Goal: Feedback & Contribution: Contribute content

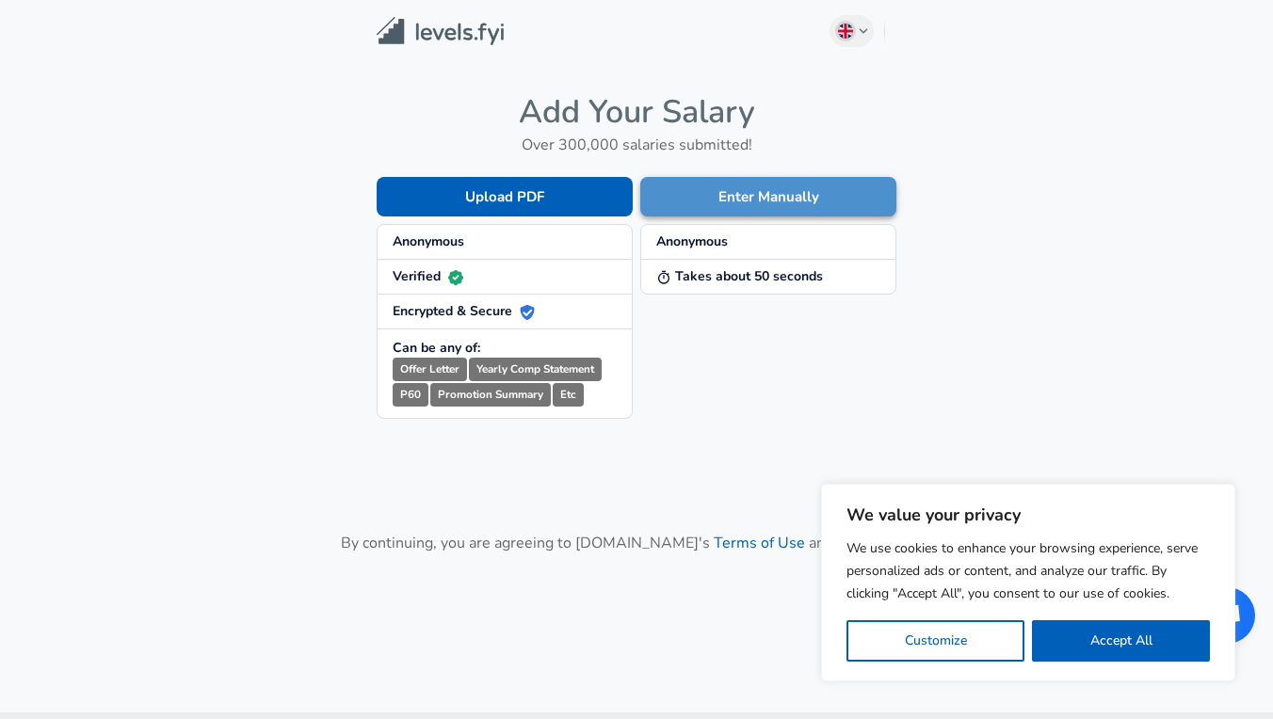
click at [723, 199] on button "Enter Manually" at bounding box center [768, 197] width 256 height 40
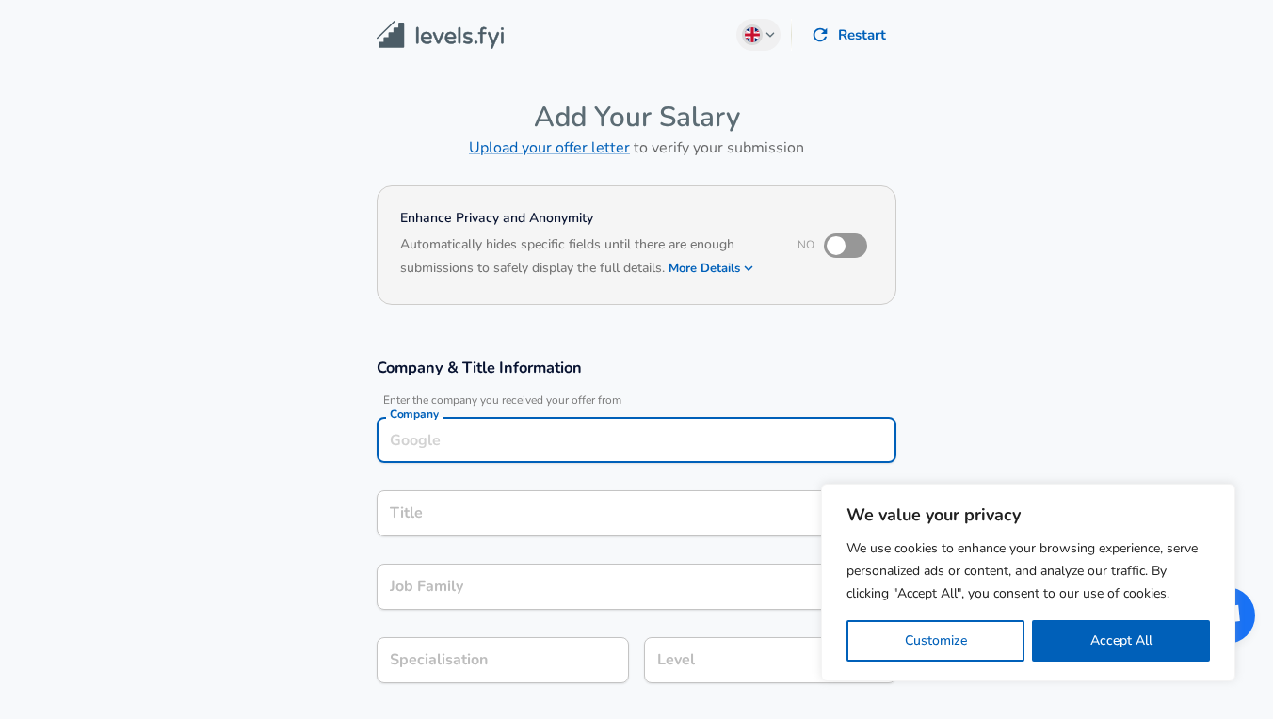
scroll to position [19, 0]
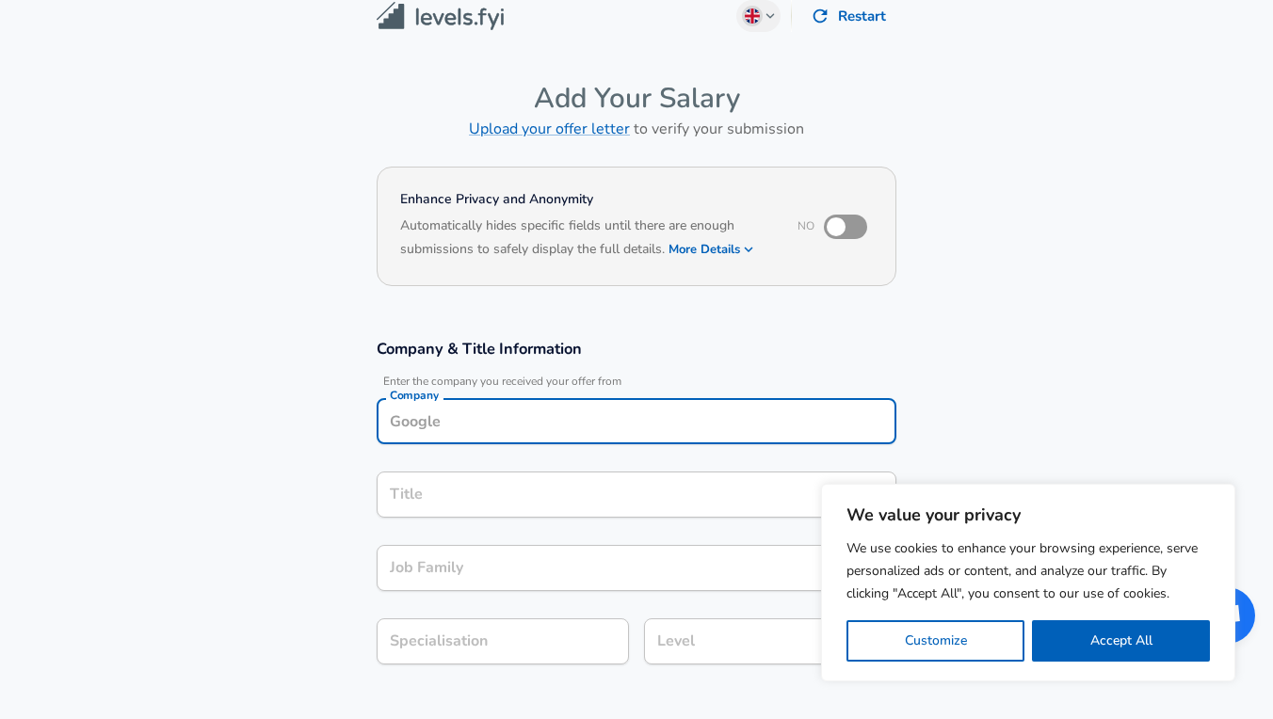
click at [588, 435] on div "Company" at bounding box center [637, 421] width 520 height 46
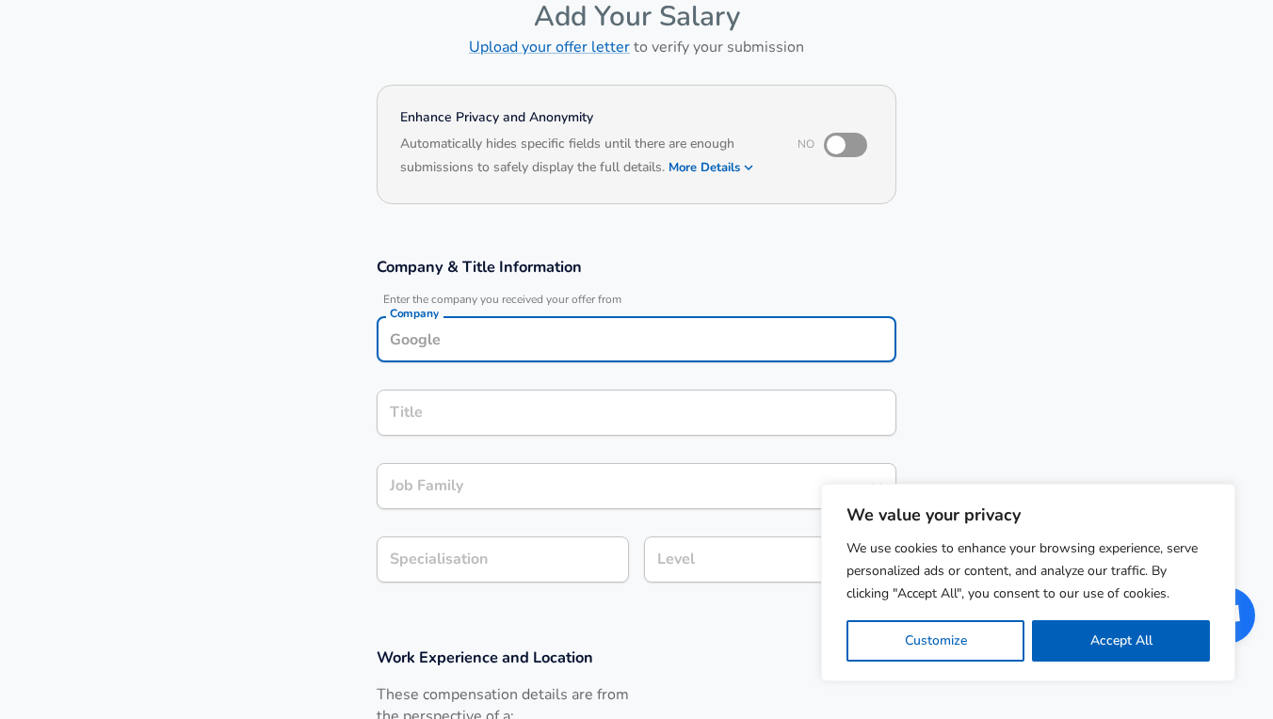
scroll to position [111, 0]
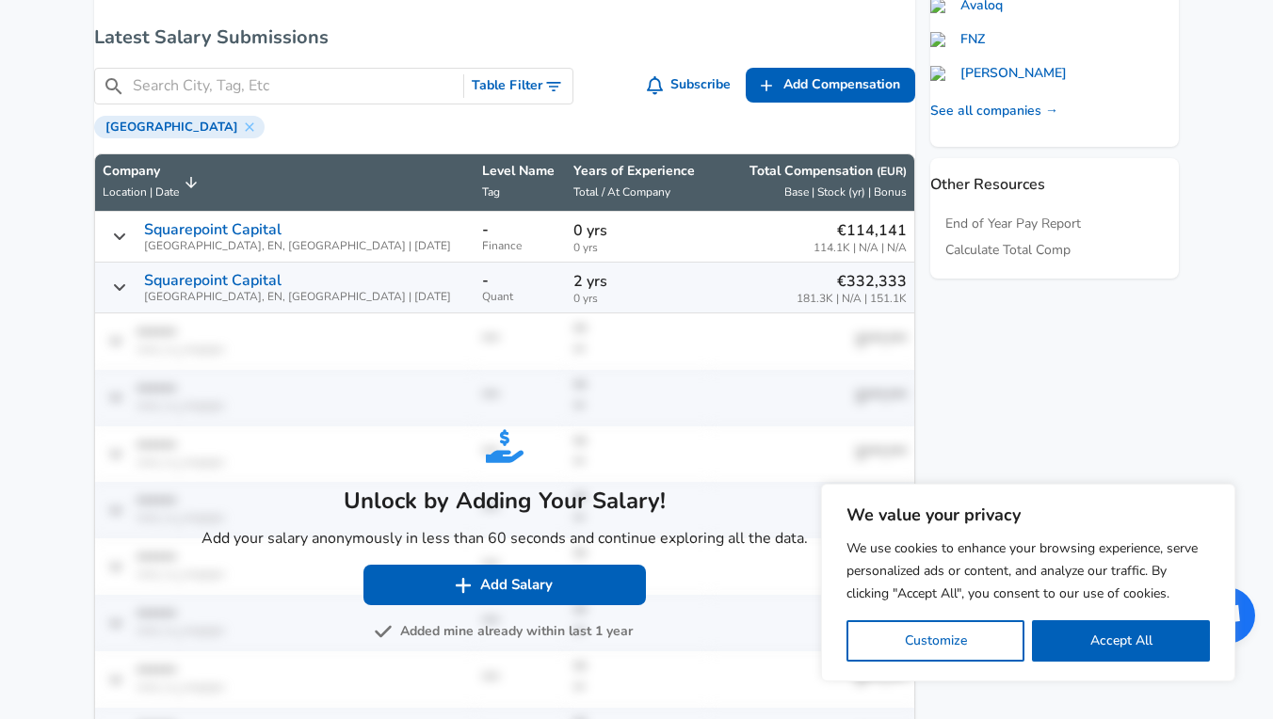
scroll to position [843, 0]
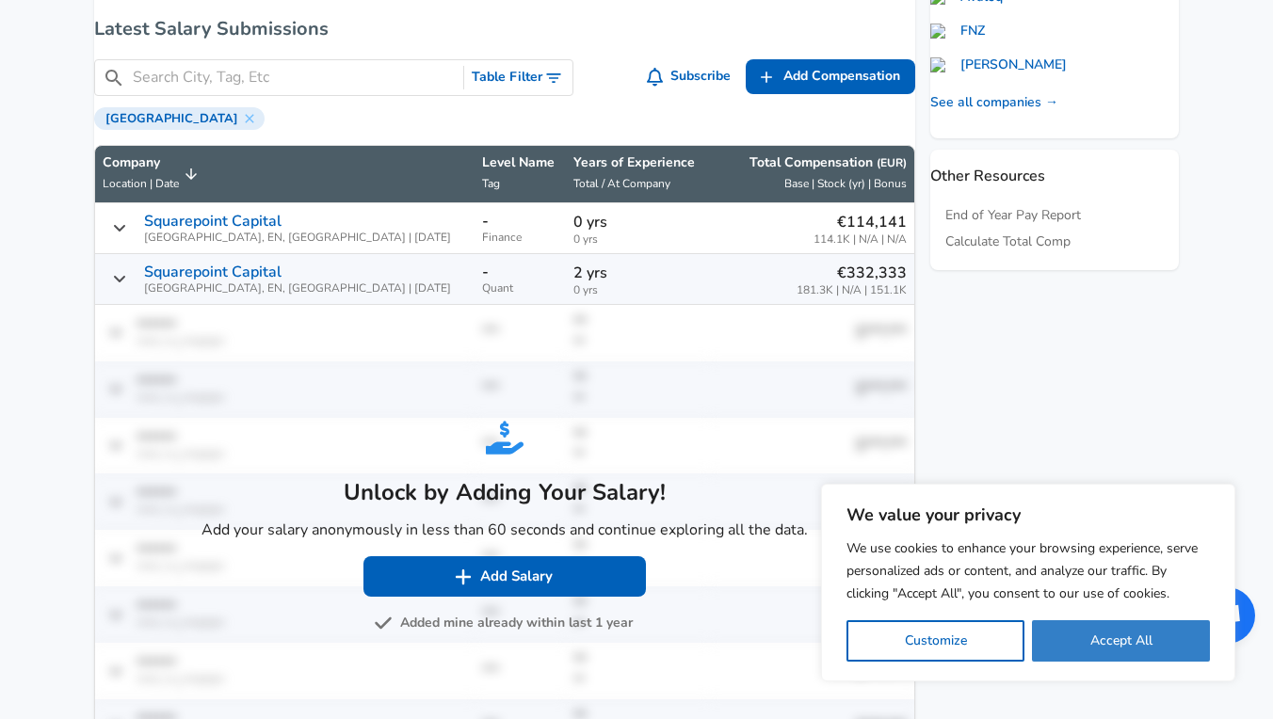
click at [1143, 650] on button "Accept All" at bounding box center [1121, 640] width 178 height 41
checkbox input "true"
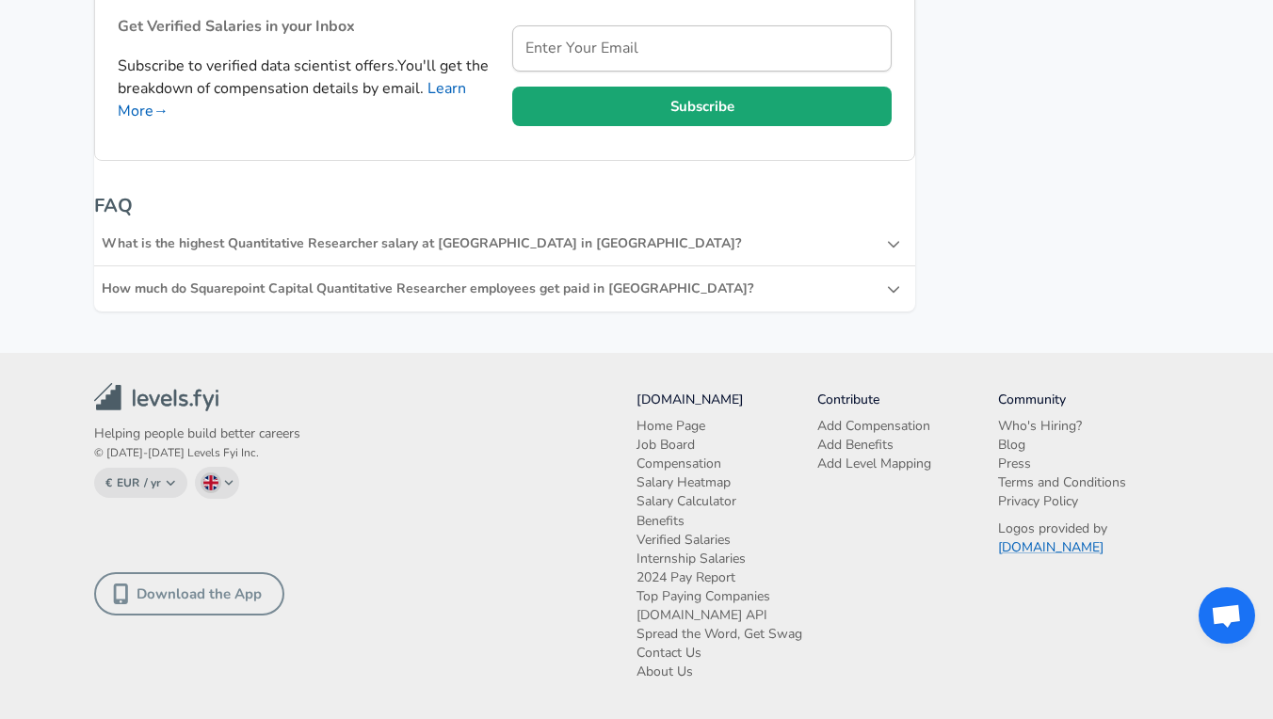
scroll to position [1876, 0]
click at [358, 234] on div "What is the highest Quantitative Researcher salary at [GEOGRAPHIC_DATA] in [GEO…" at bounding box center [494, 243] width 785 height 19
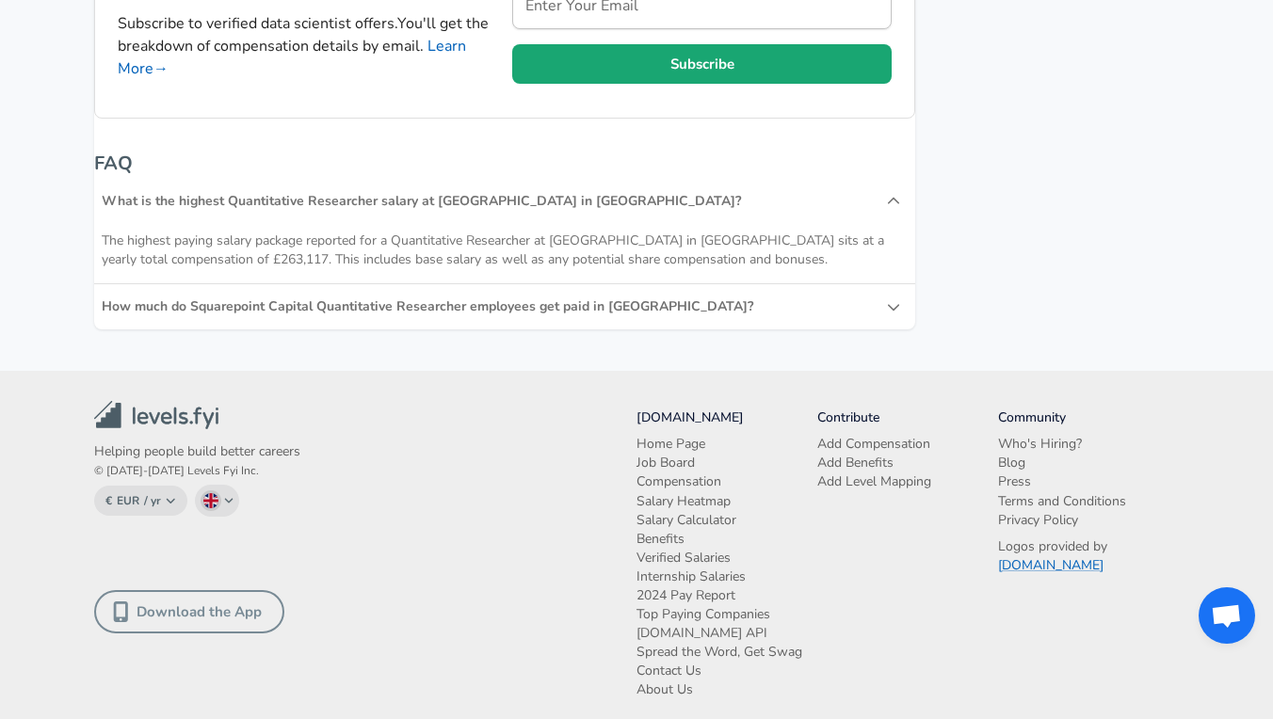
click at [424, 330] on div "How much do Squarepoint Capital Quantitative Researcher employees get paid in […" at bounding box center [504, 306] width 821 height 45
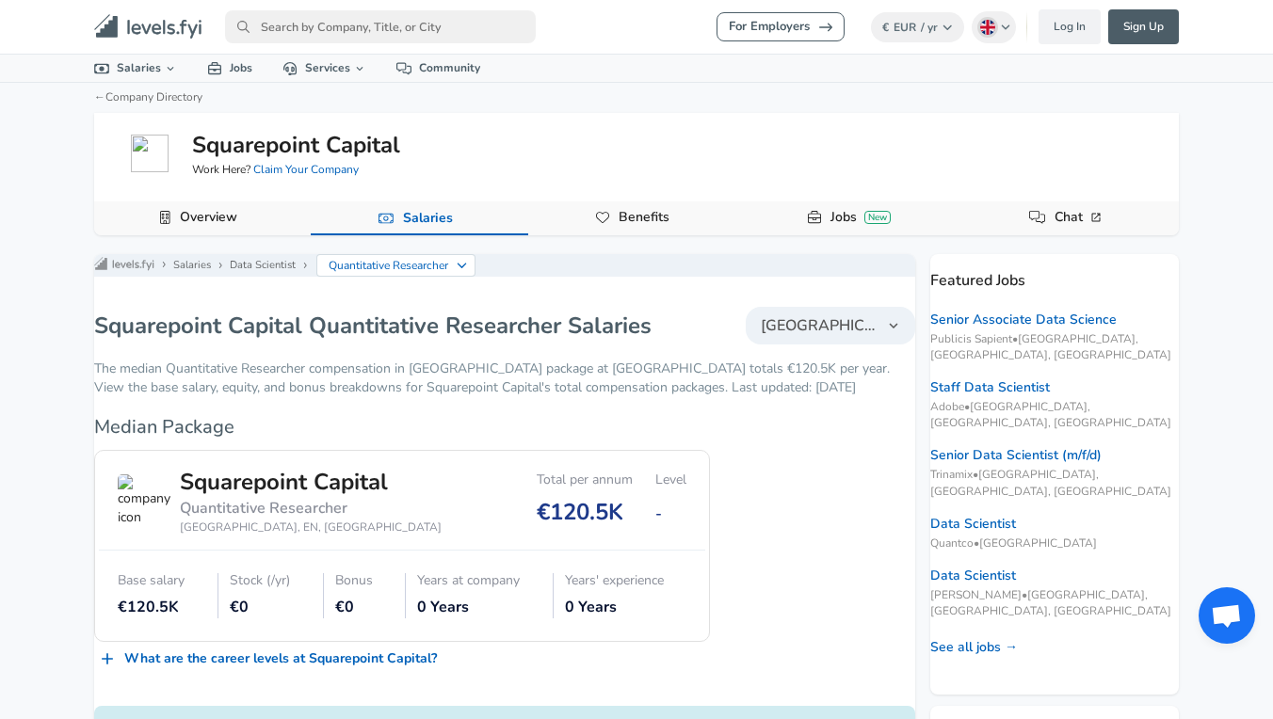
scroll to position [0, 0]
click at [420, 26] on input "primary" at bounding box center [380, 26] width 311 height 33
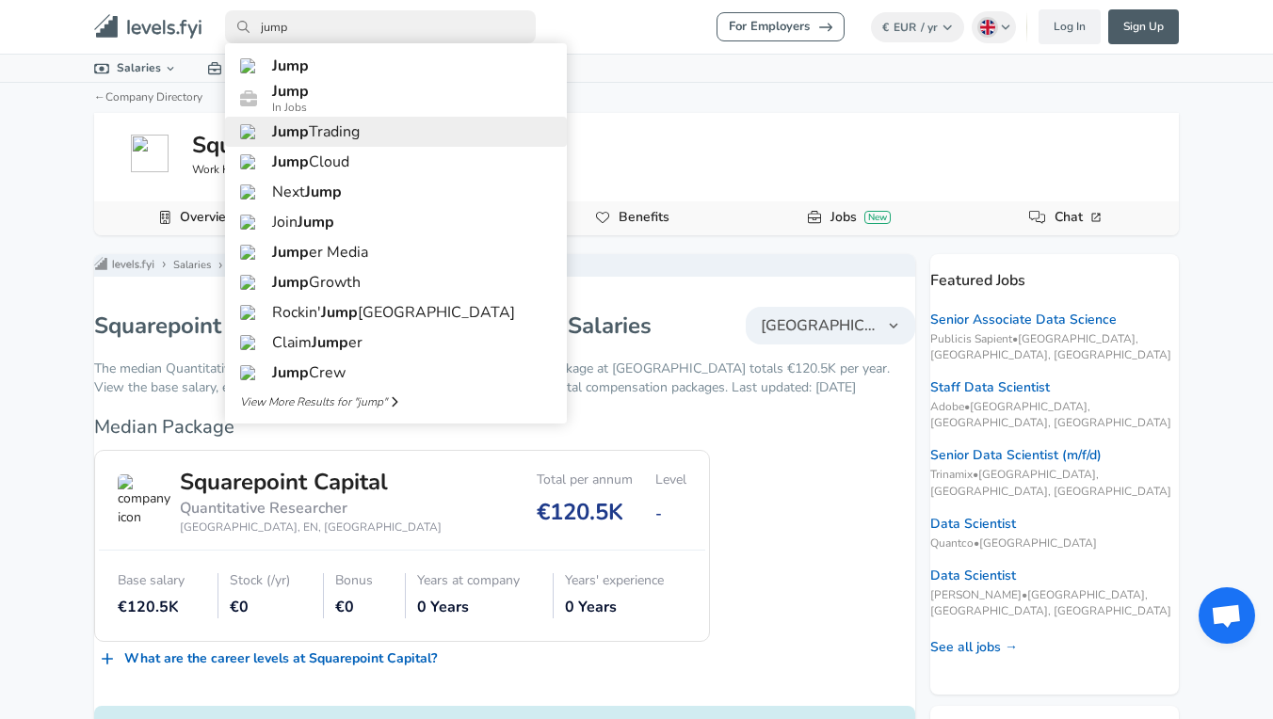
type input "jump"
click at [333, 147] on link "Jump Trading" at bounding box center [396, 132] width 342 height 30
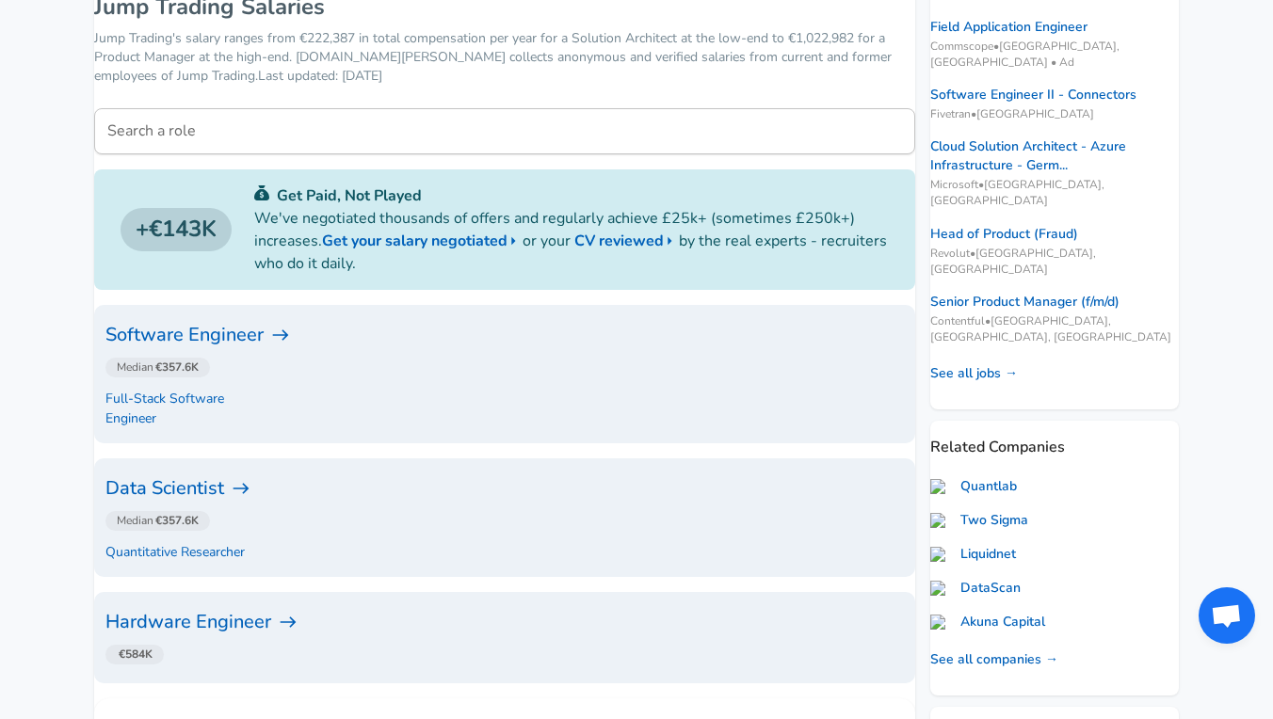
scroll to position [302, 0]
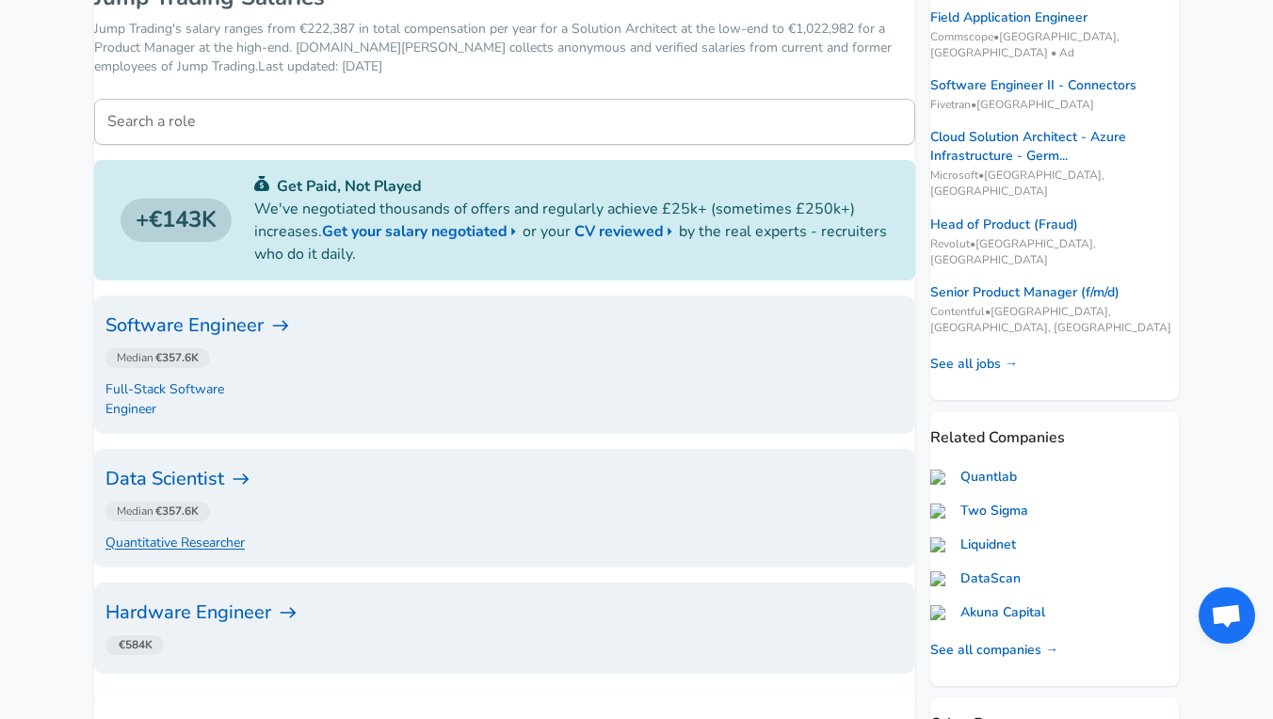
click at [241, 533] on p "Quantitative Researcher" at bounding box center [174, 543] width 139 height 20
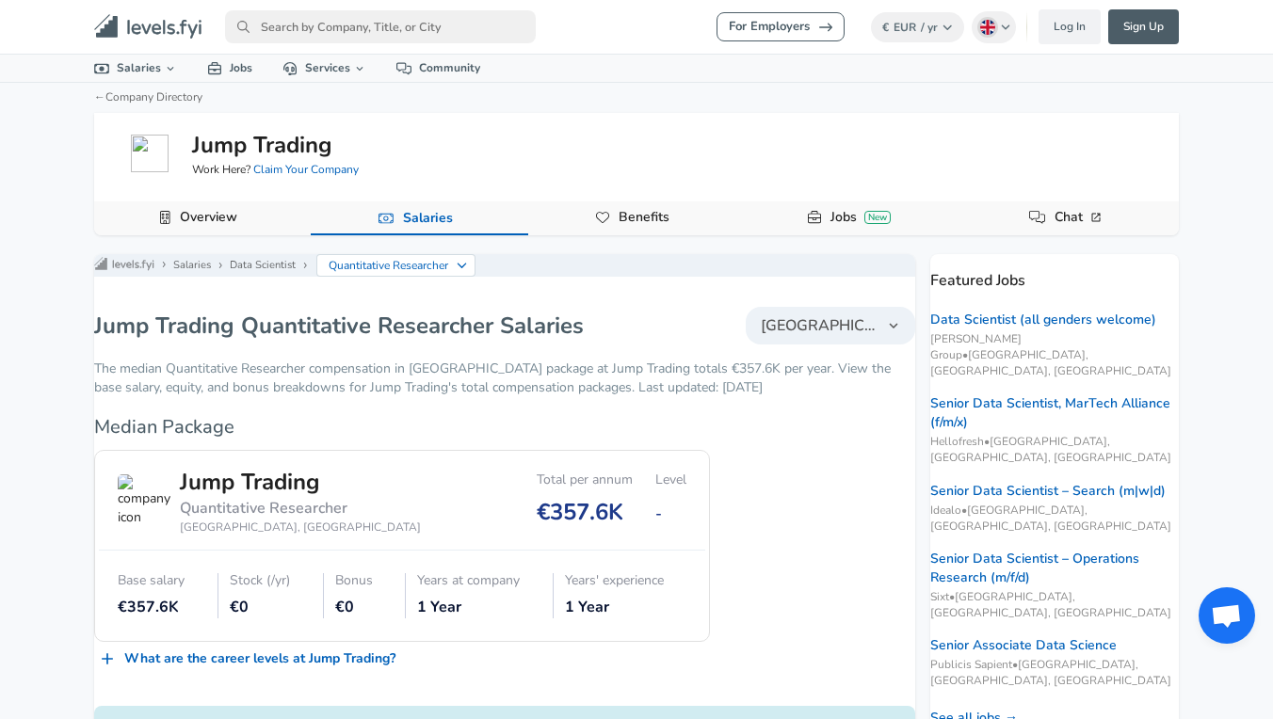
click at [357, 24] on input "primary" at bounding box center [380, 26] width 311 height 33
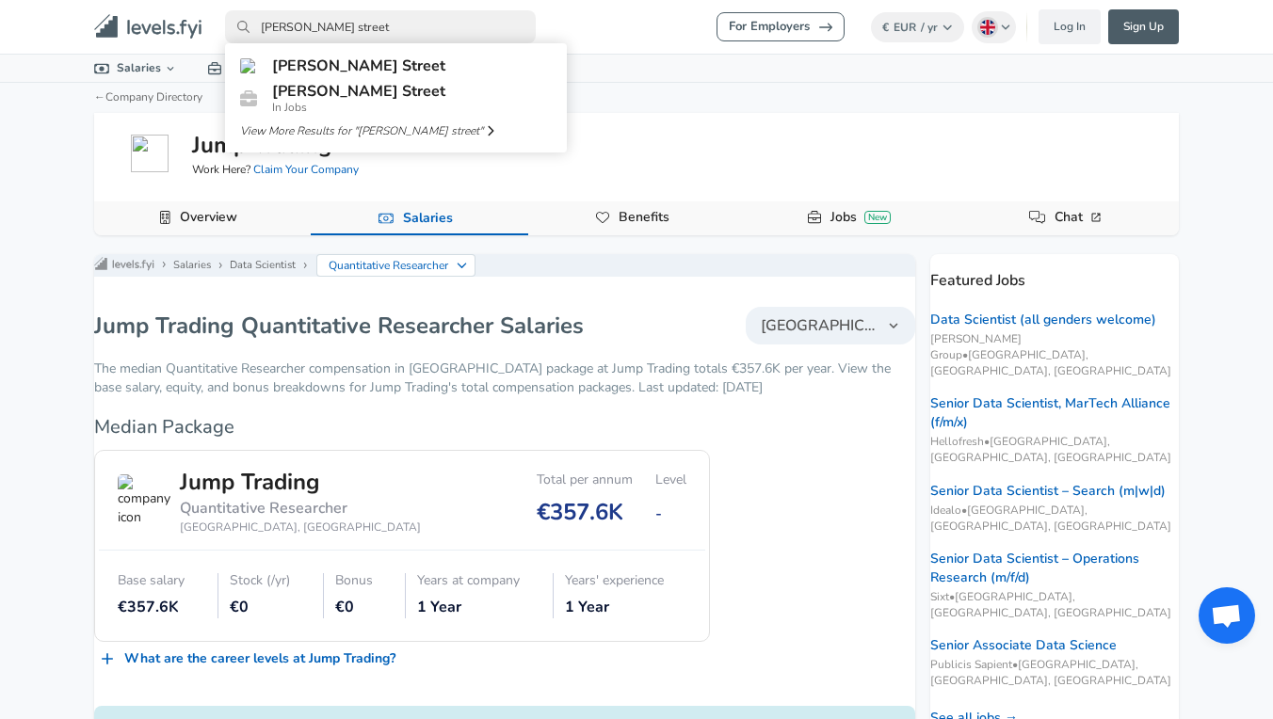
type input "[PERSON_NAME] street"
click at [371, 74] on link "[PERSON_NAME] Street" at bounding box center [396, 66] width 342 height 30
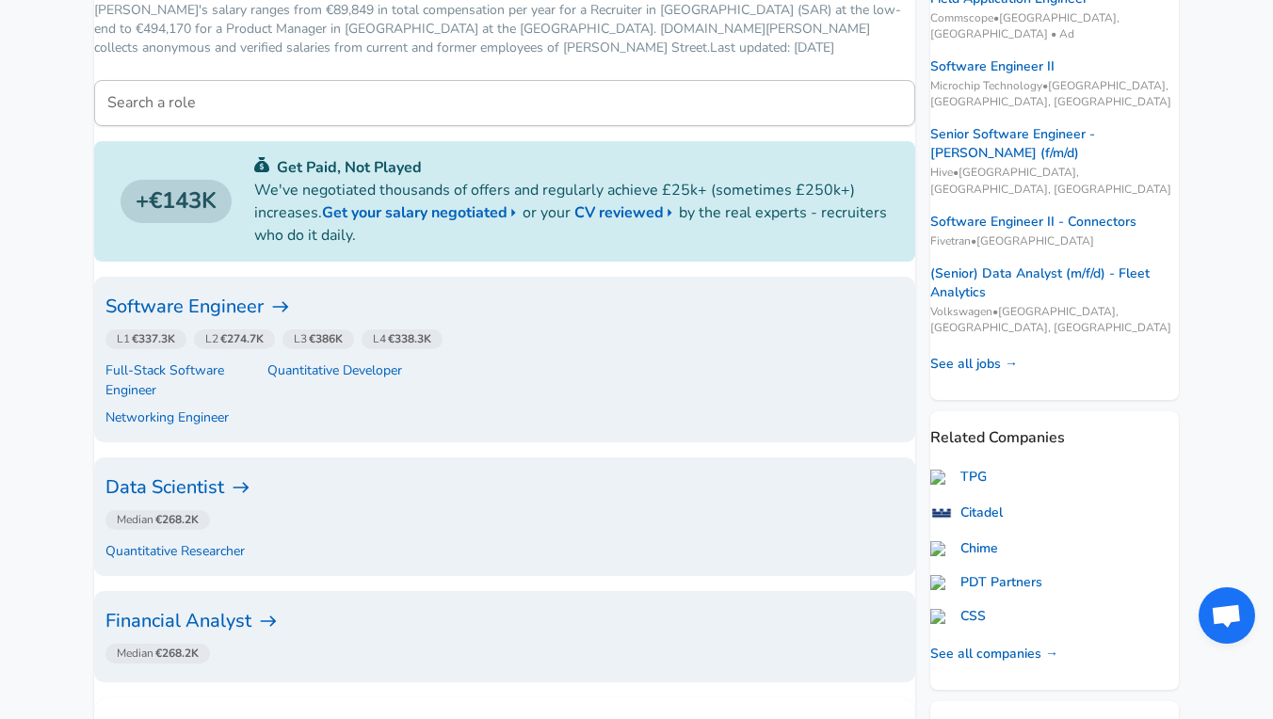
scroll to position [324, 0]
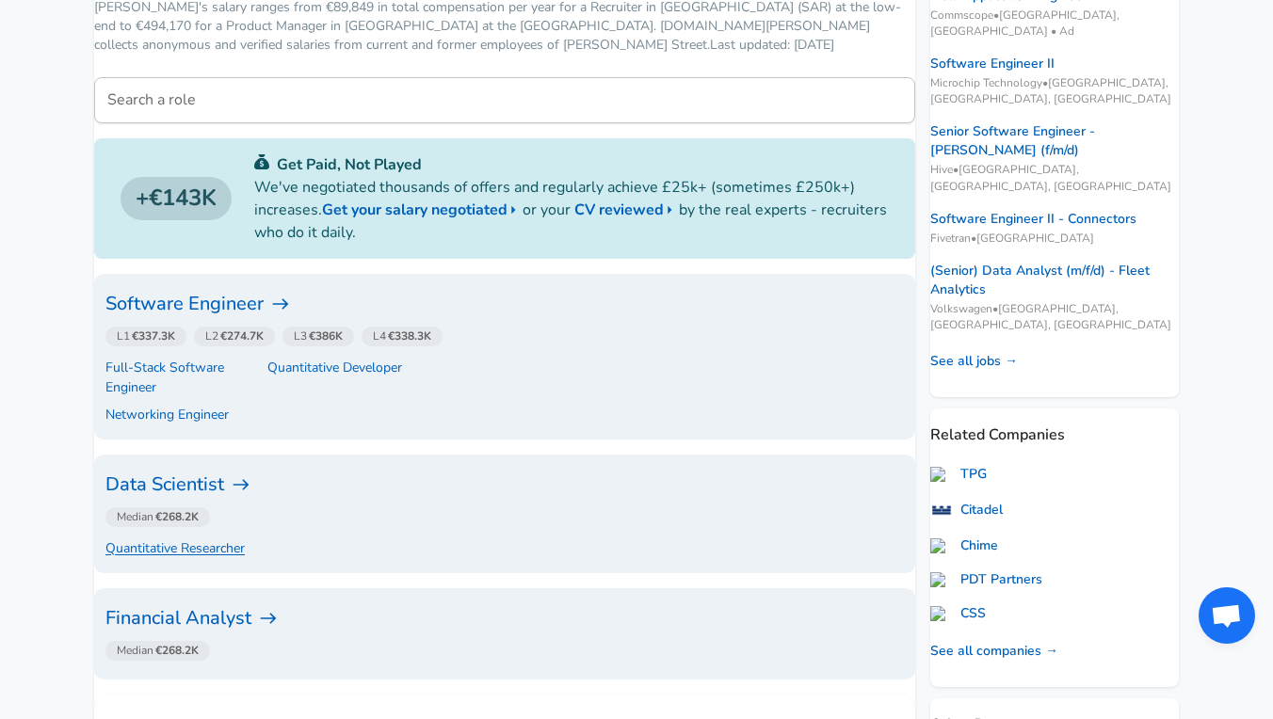
click at [170, 539] on p "Quantitative Researcher" at bounding box center [174, 549] width 139 height 20
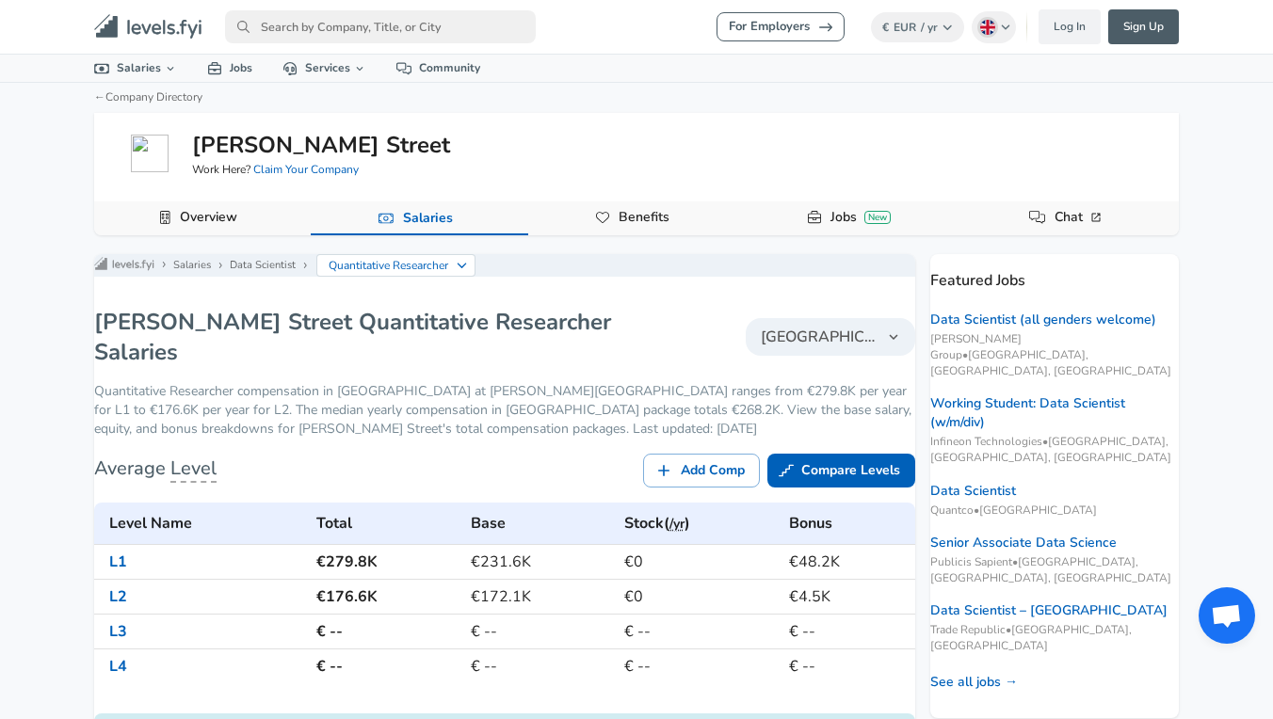
click at [470, 26] on input "primary" at bounding box center [380, 26] width 311 height 33
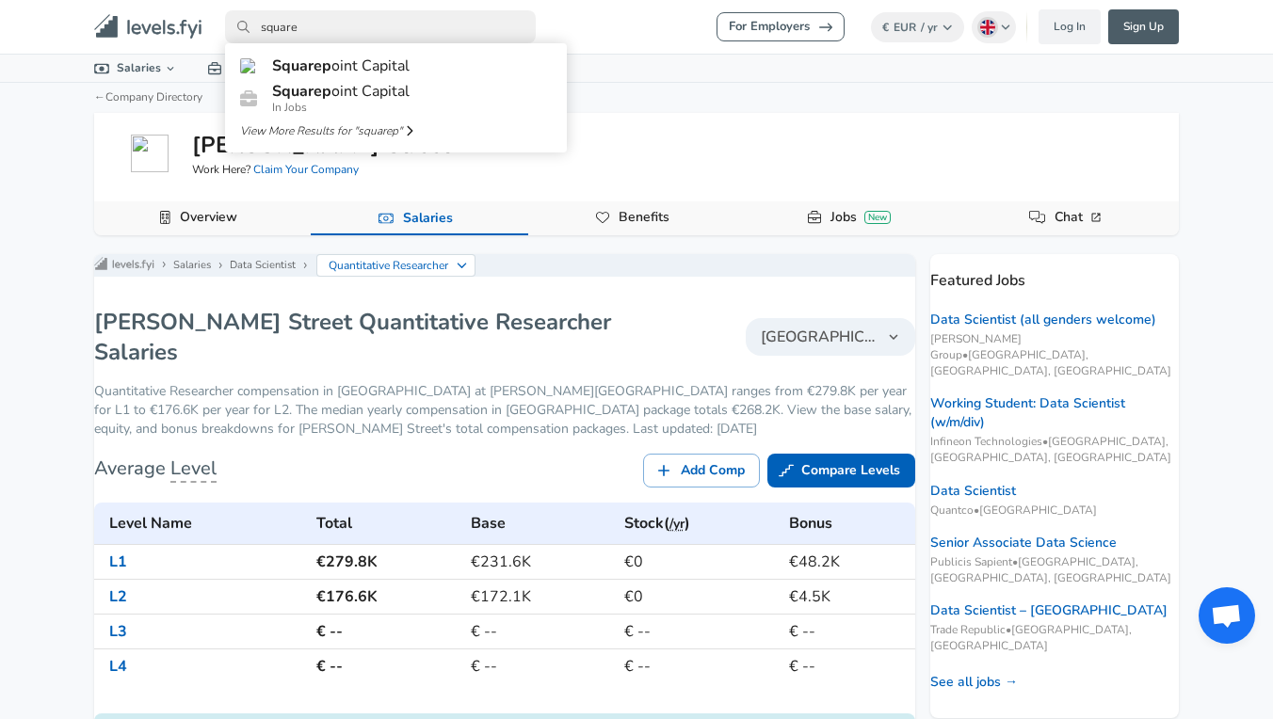
type input "square"
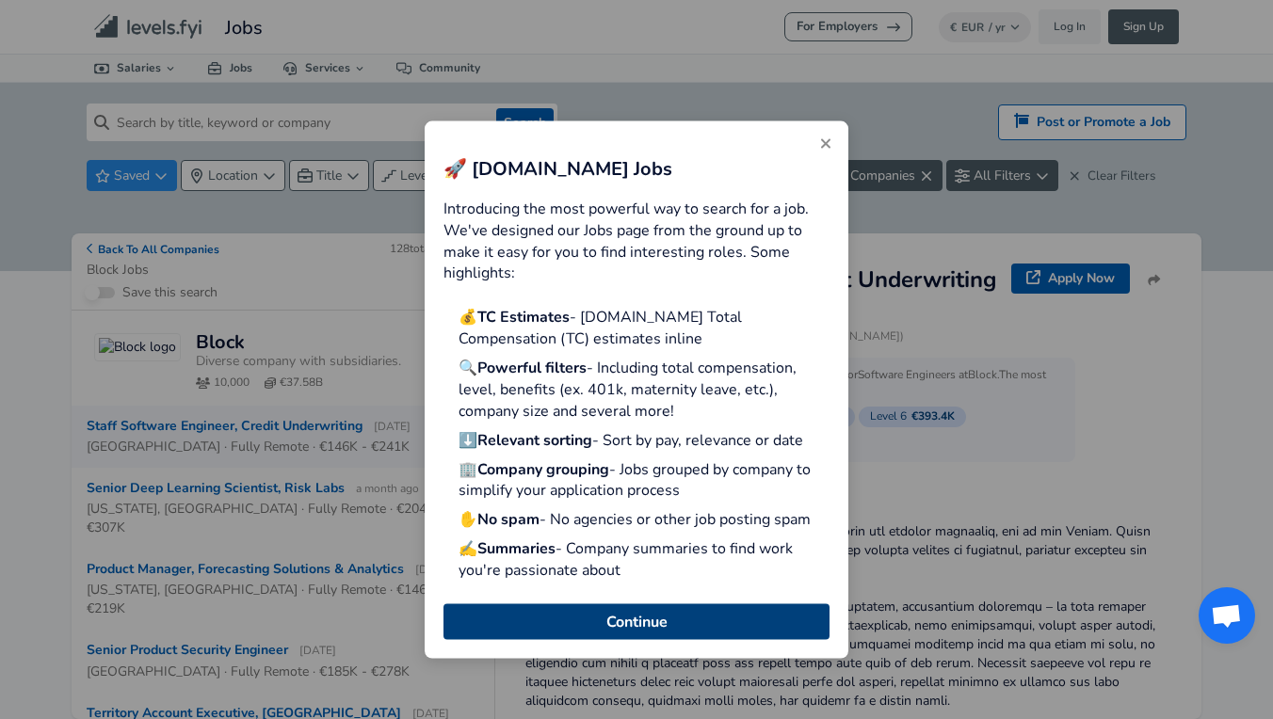
click at [554, 625] on button "Continue" at bounding box center [636, 622] width 386 height 36
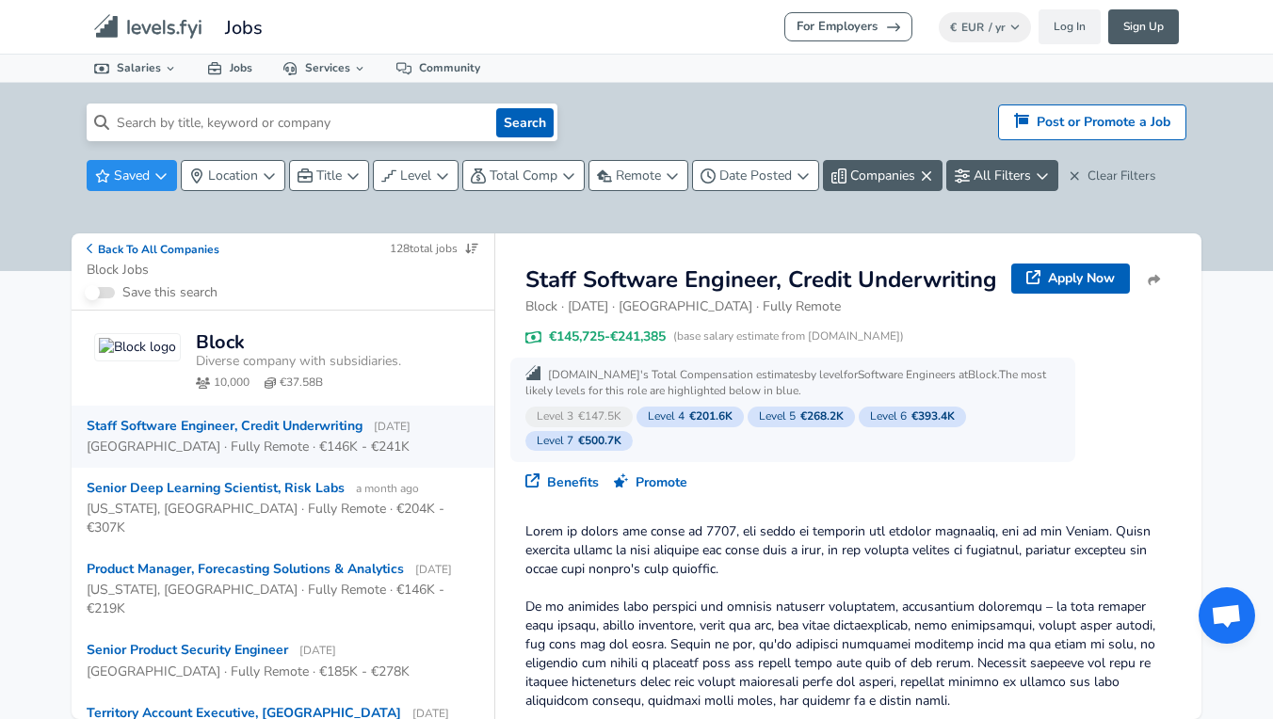
click at [367, 123] on input at bounding box center [298, 123] width 379 height 38
type input "squarepoint capital"
click at [524, 122] on button "Search" at bounding box center [524, 122] width 57 height 29
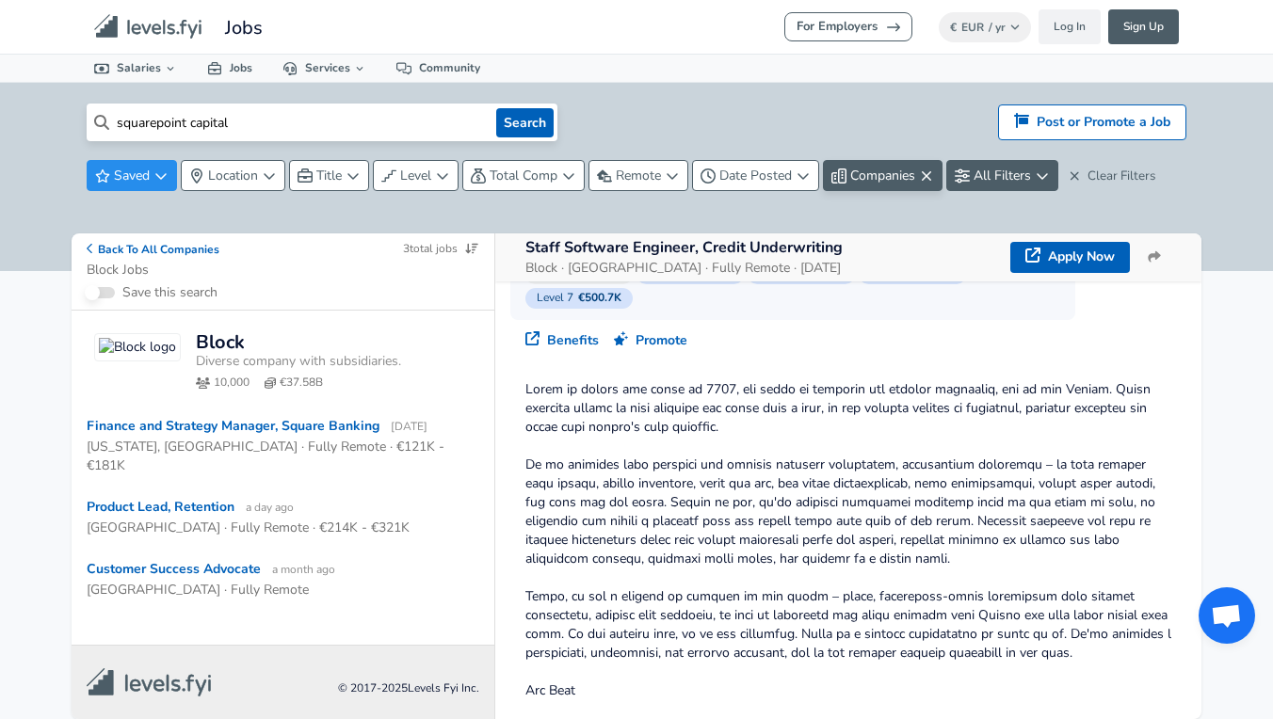
click at [929, 169] on icon "button" at bounding box center [926, 176] width 15 height 15
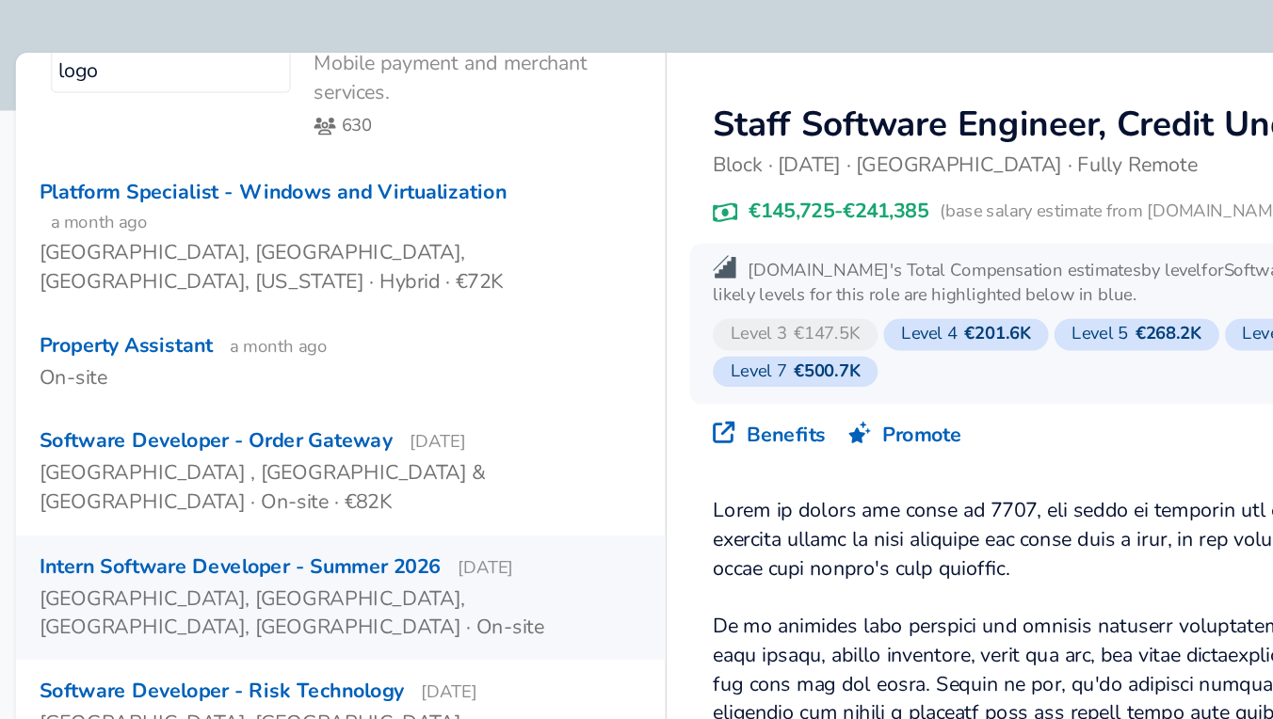
scroll to position [138, 0]
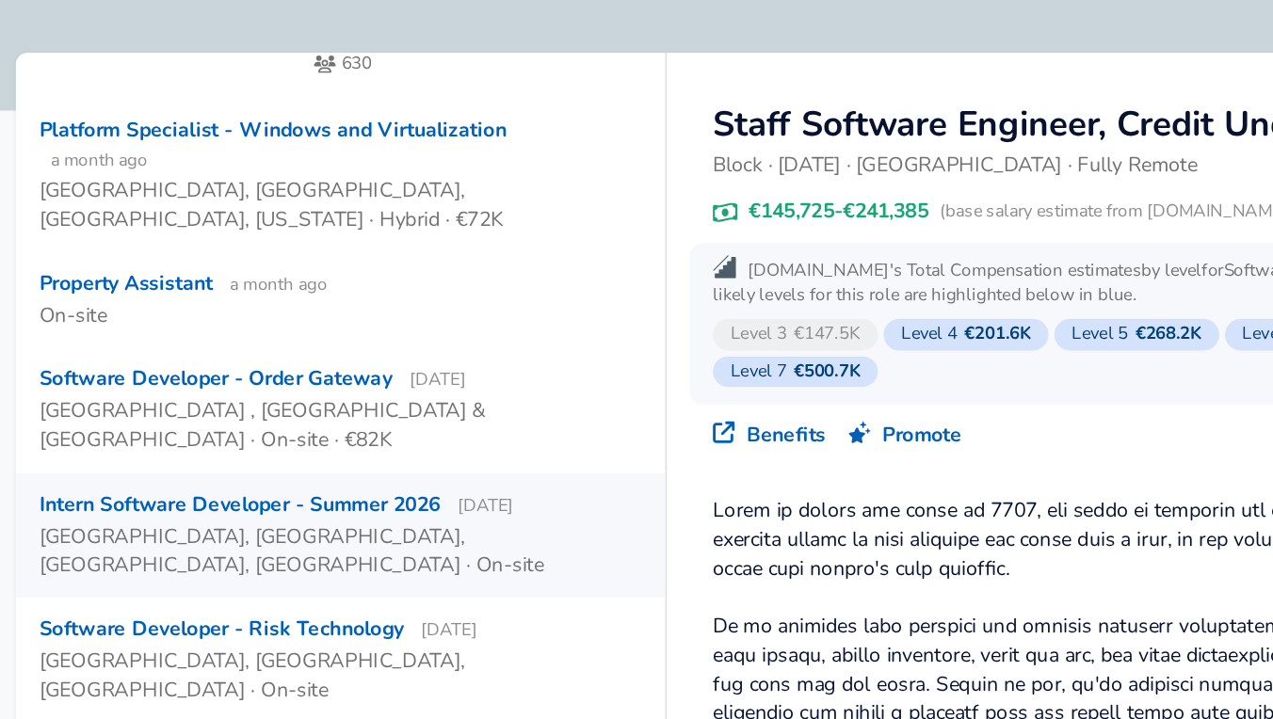
click at [117, 540] on div "[GEOGRAPHIC_DATA], [GEOGRAPHIC_DATA], [GEOGRAPHIC_DATA], [GEOGRAPHIC_DATA] · On…" at bounding box center [276, 559] width 378 height 38
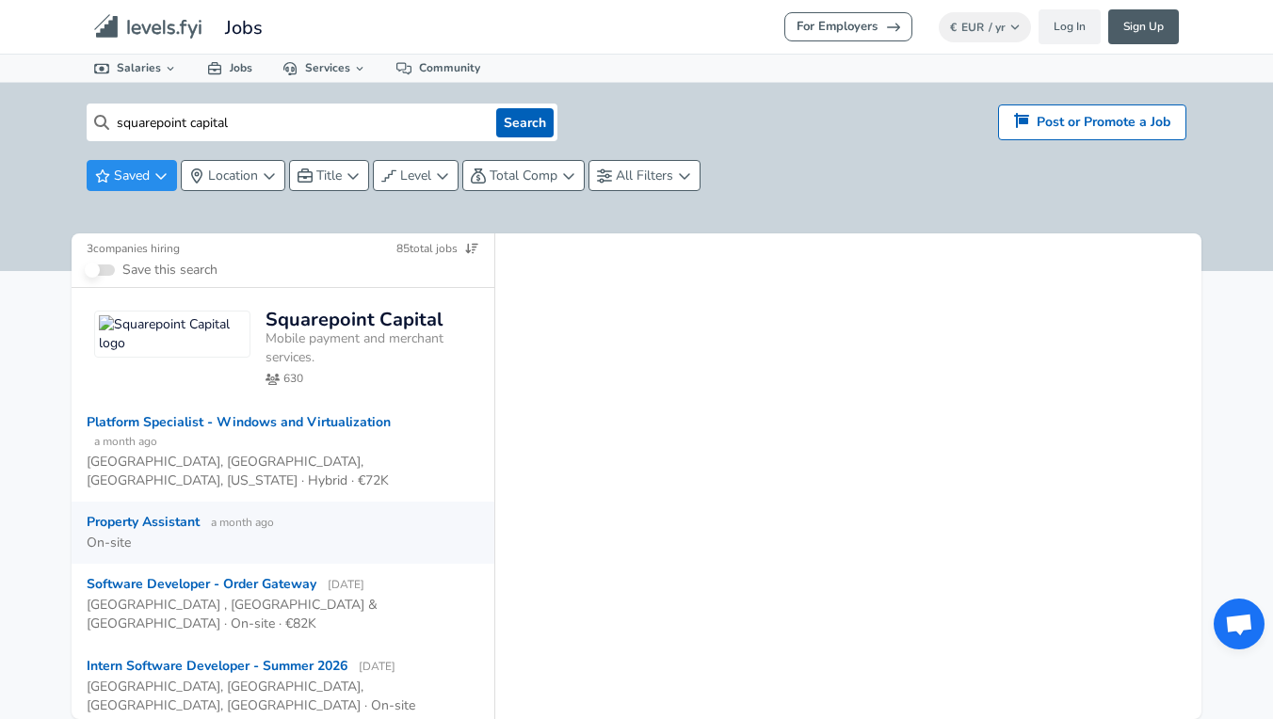
scroll to position [43, 0]
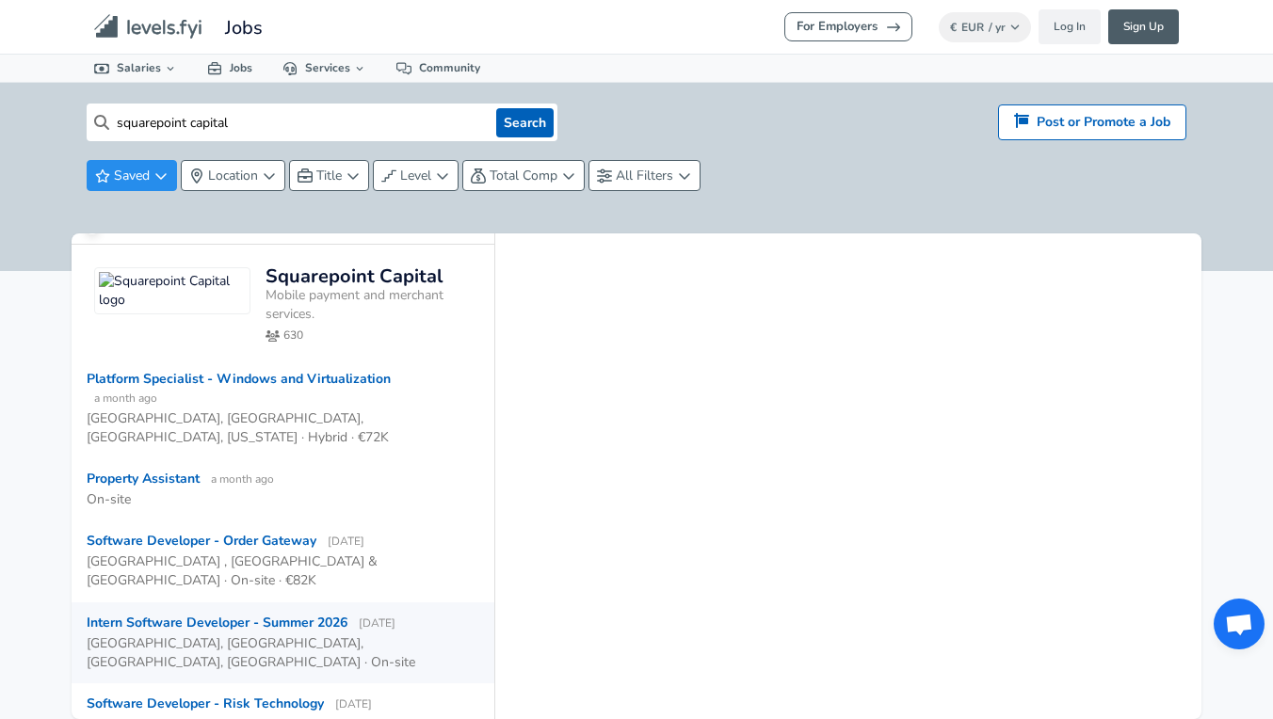
click at [249, 614] on div "Intern Software Developer - Summer 2026 [DATE]" at bounding box center [241, 623] width 309 height 19
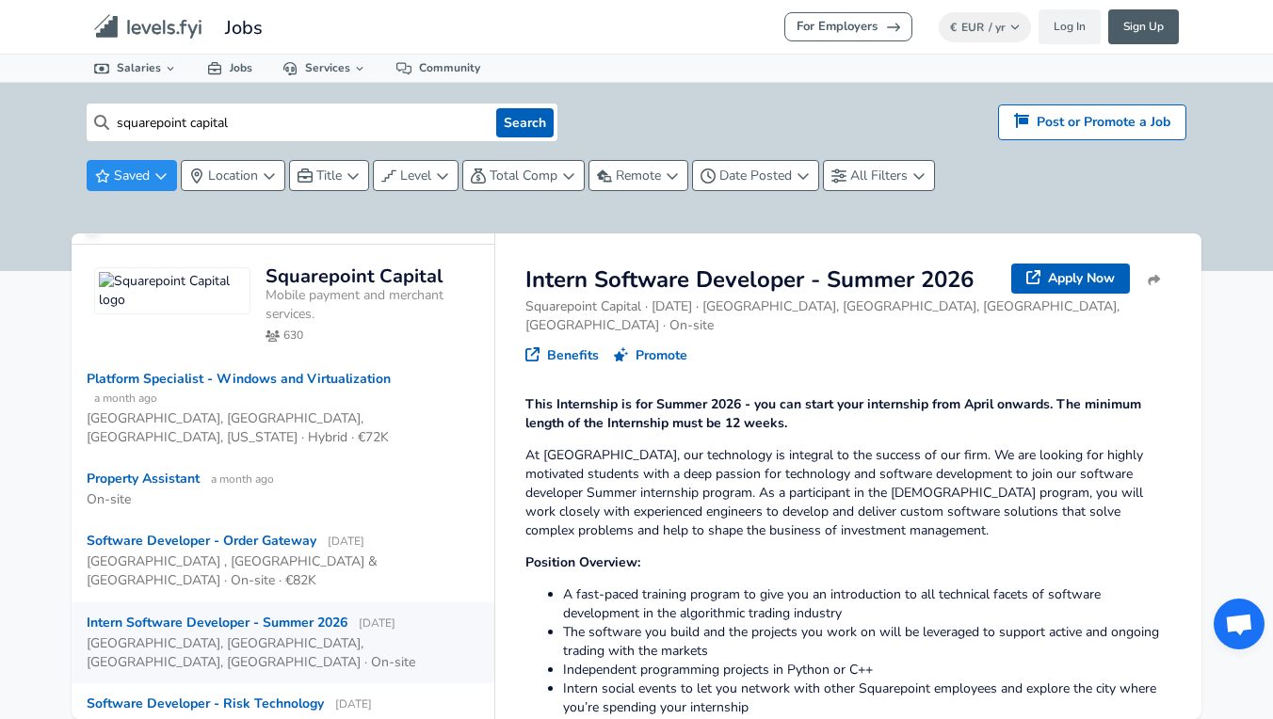
scroll to position [0, 0]
click at [541, 181] on span "Total Comp" at bounding box center [524, 176] width 68 height 18
click at [542, 174] on html "We value your privacy We use cookies to enhance your browsing experience, serve…" at bounding box center [636, 359] width 1273 height 719
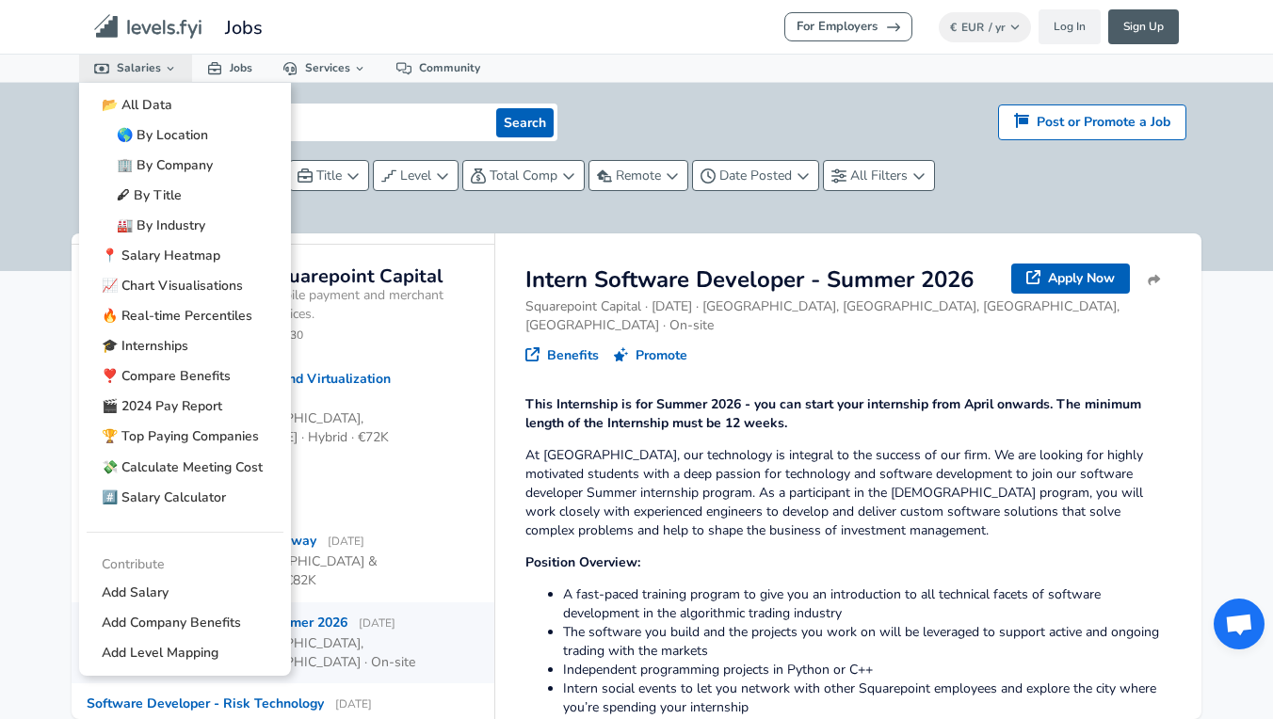
click at [164, 66] on icon at bounding box center [170, 68] width 13 height 13
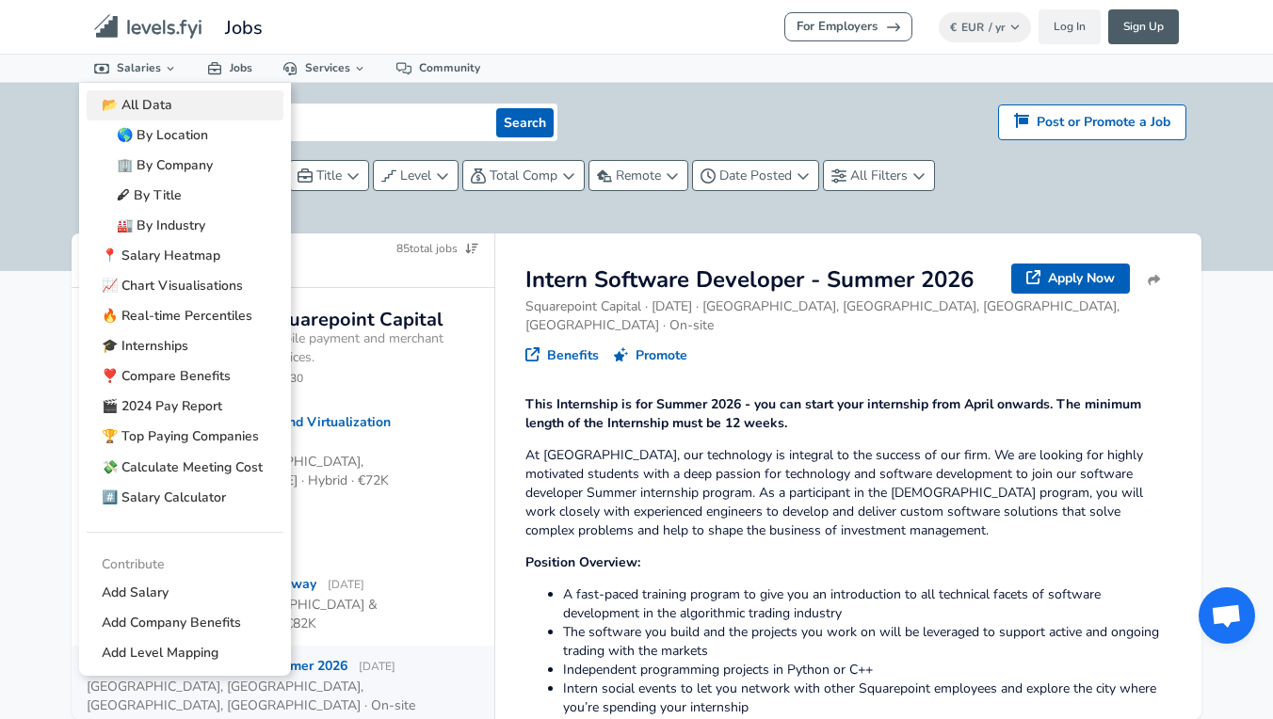
click at [154, 102] on link "📂 All Data" at bounding box center [185, 105] width 197 height 30
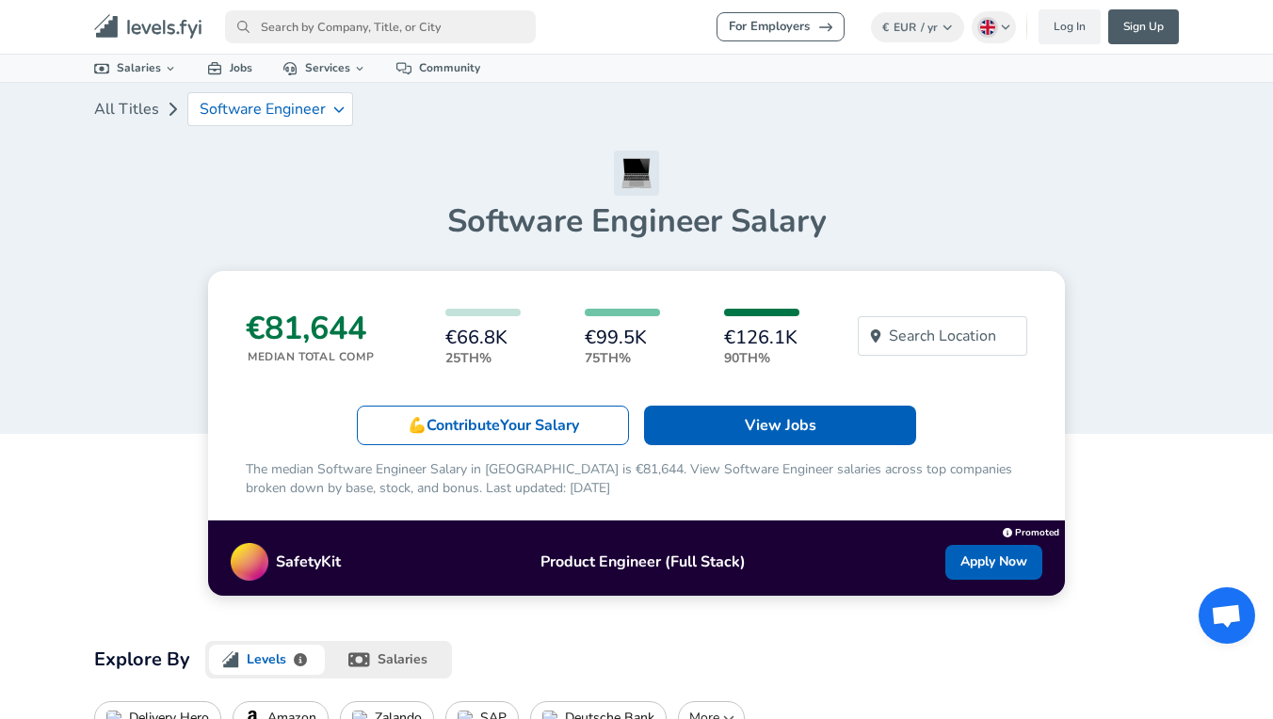
click at [314, 30] on input "primary" at bounding box center [380, 26] width 311 height 33
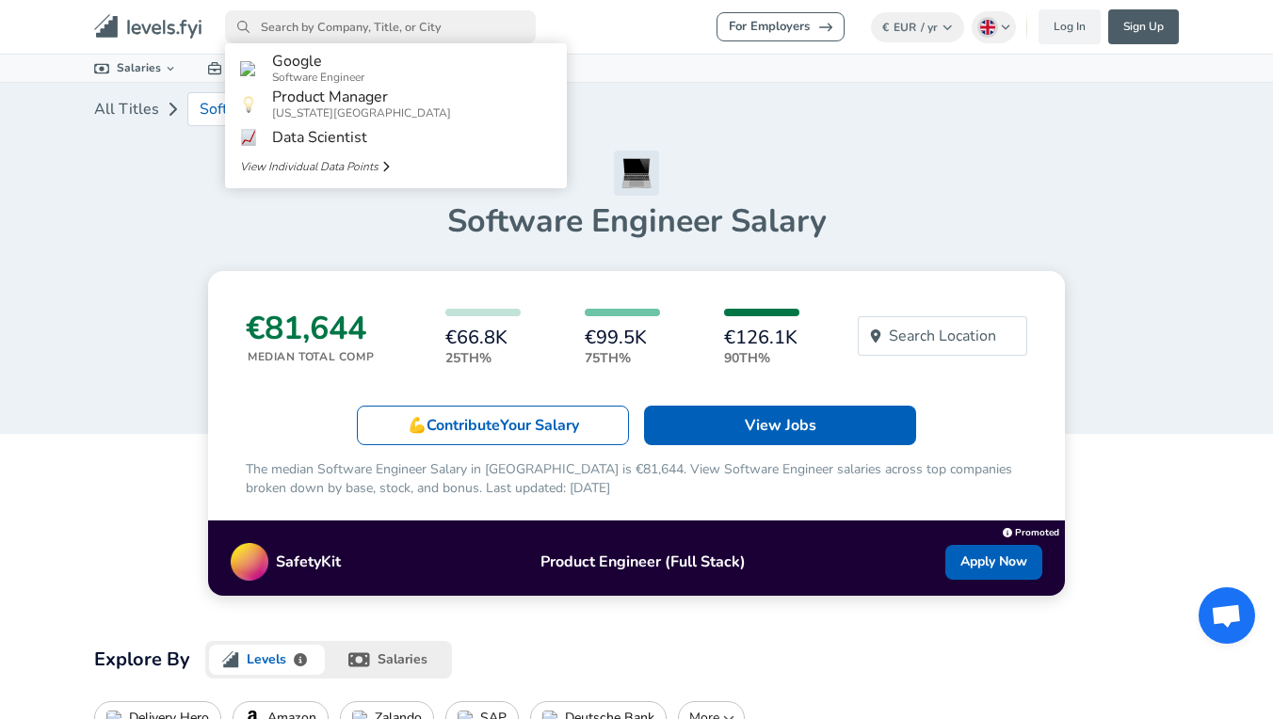
click at [133, 185] on div "Software Engineer Salary" at bounding box center [636, 196] width 1085 height 90
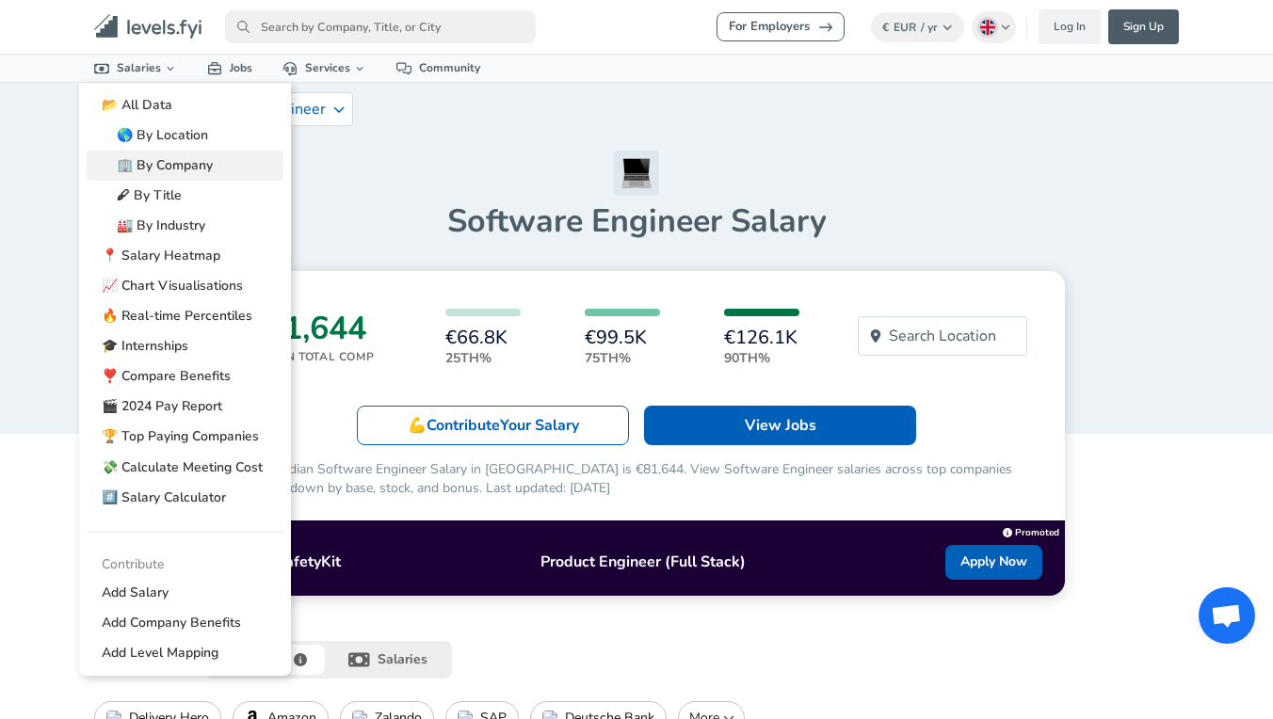
click at [152, 165] on link "🏢 By Company" at bounding box center [185, 166] width 197 height 30
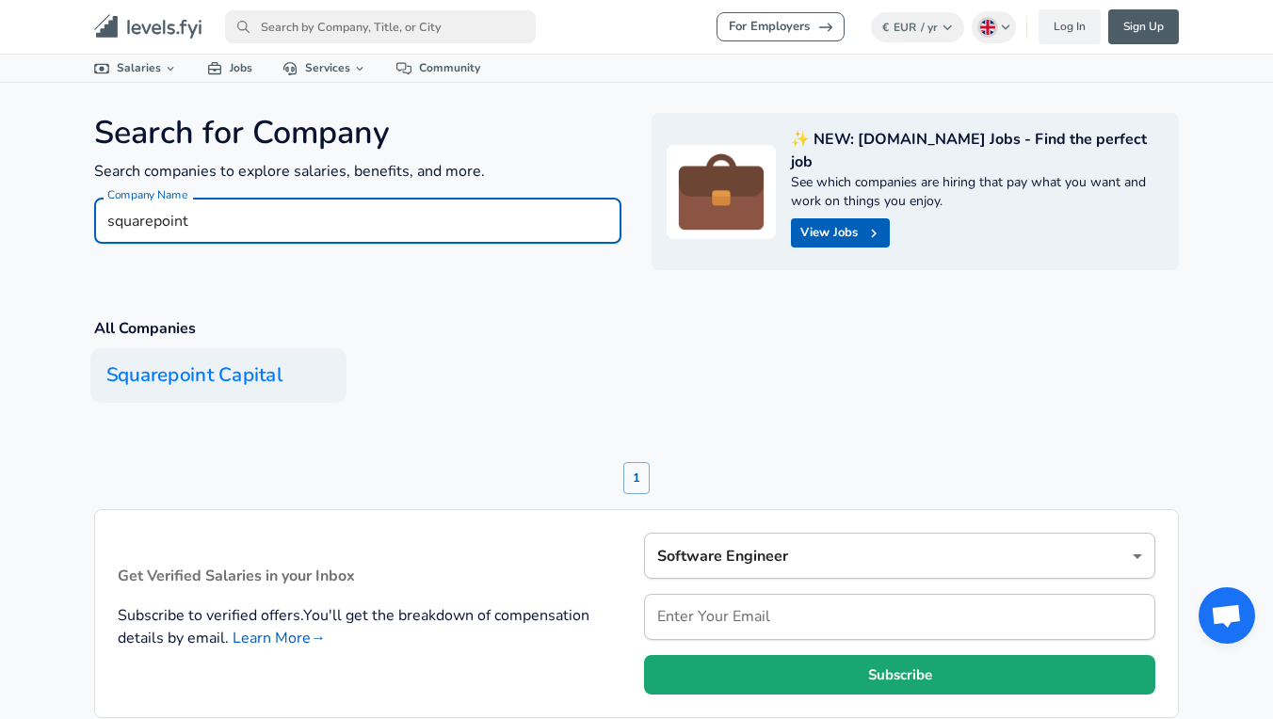
type input "squarepoint"
click at [158, 368] on h6 "Squarepoint Capital" at bounding box center [218, 375] width 256 height 55
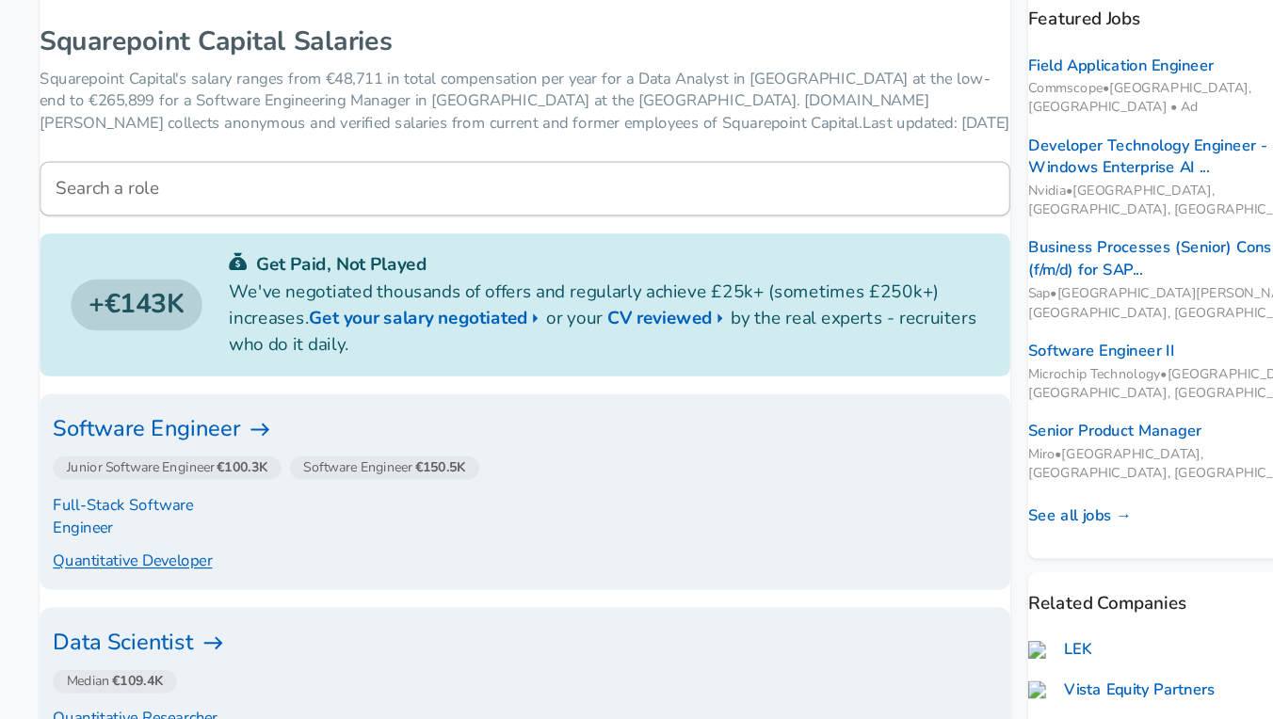
scroll to position [252, 0]
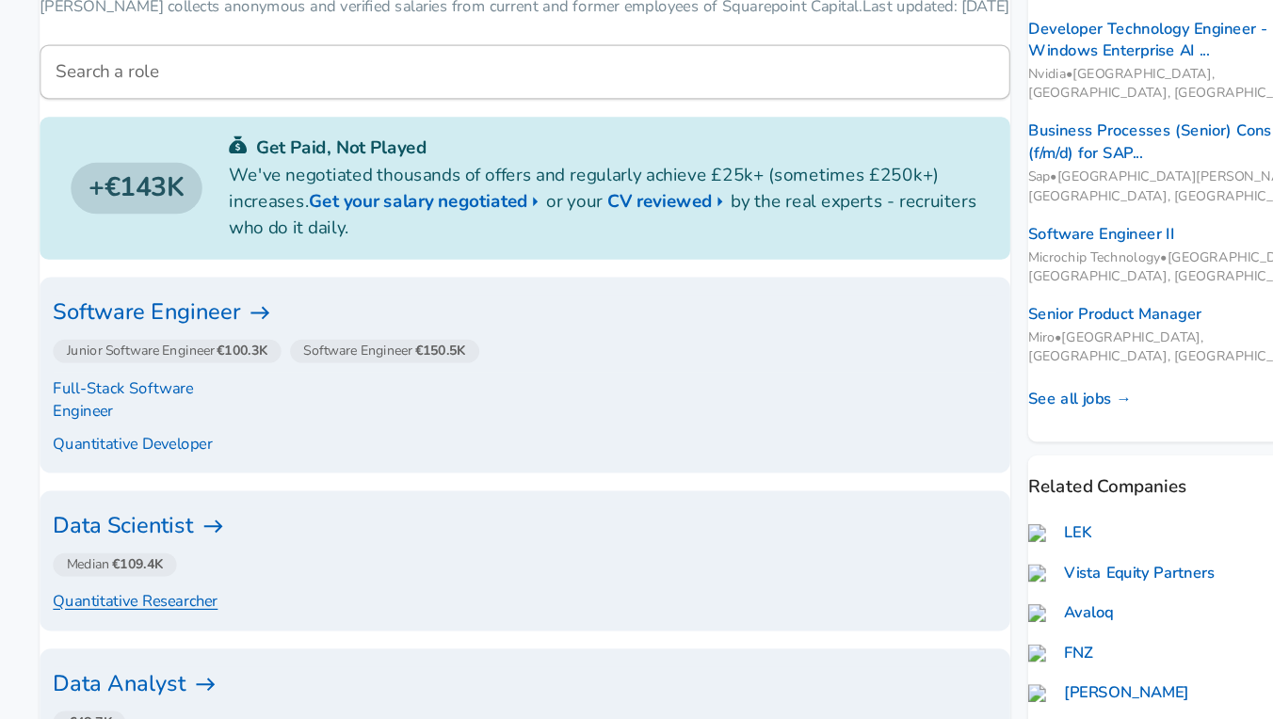
click at [133, 610] on p "Quantitative Researcher" at bounding box center [174, 620] width 139 height 20
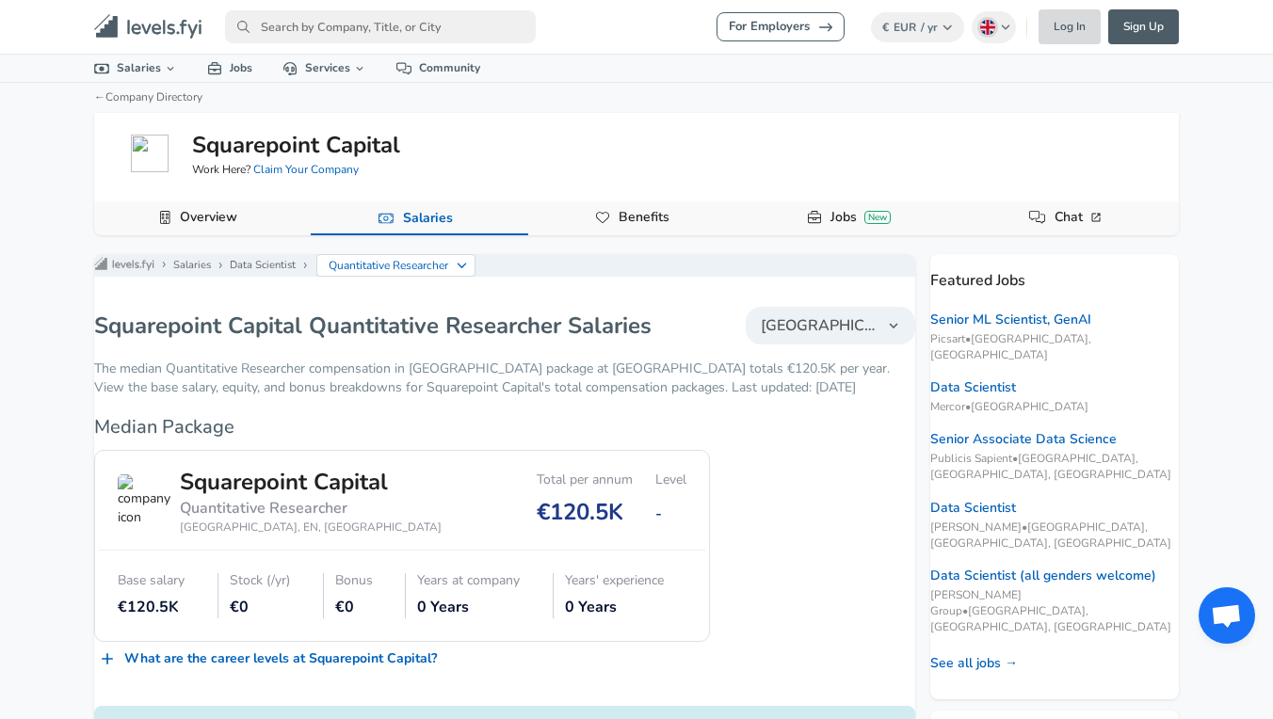
click at [1073, 26] on link "Log In" at bounding box center [1070, 26] width 62 height 35
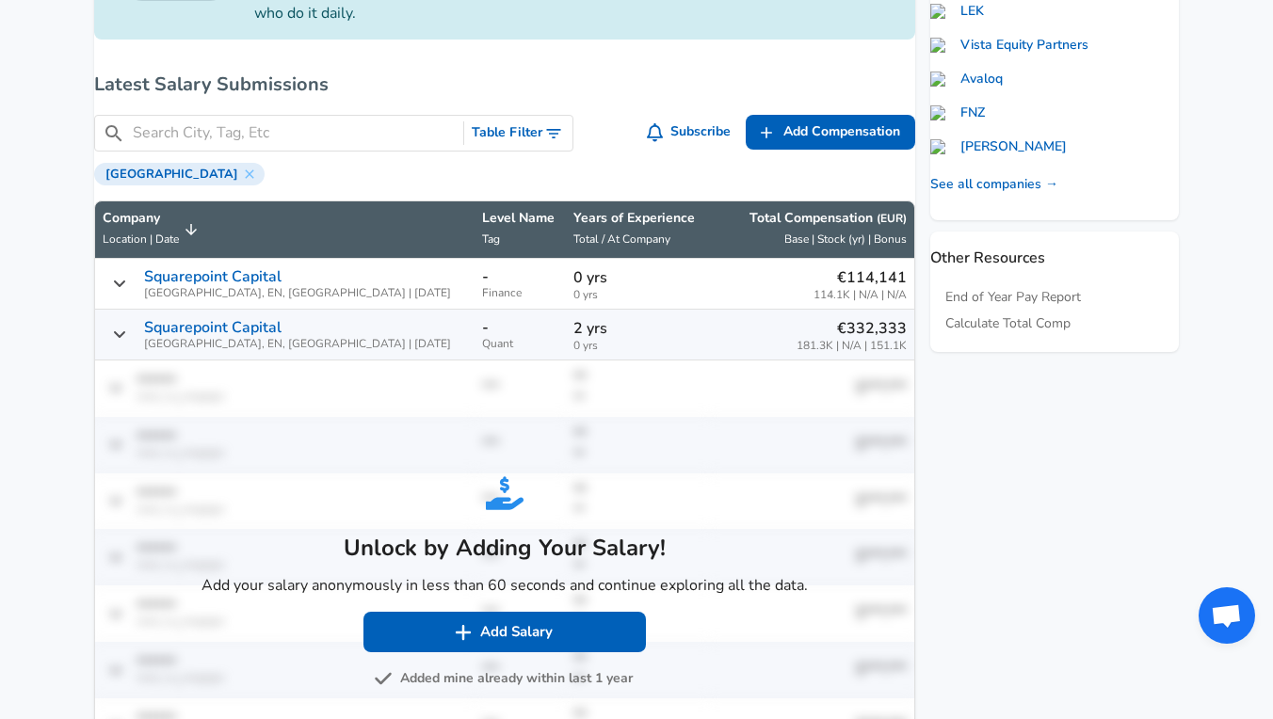
scroll to position [804, 0]
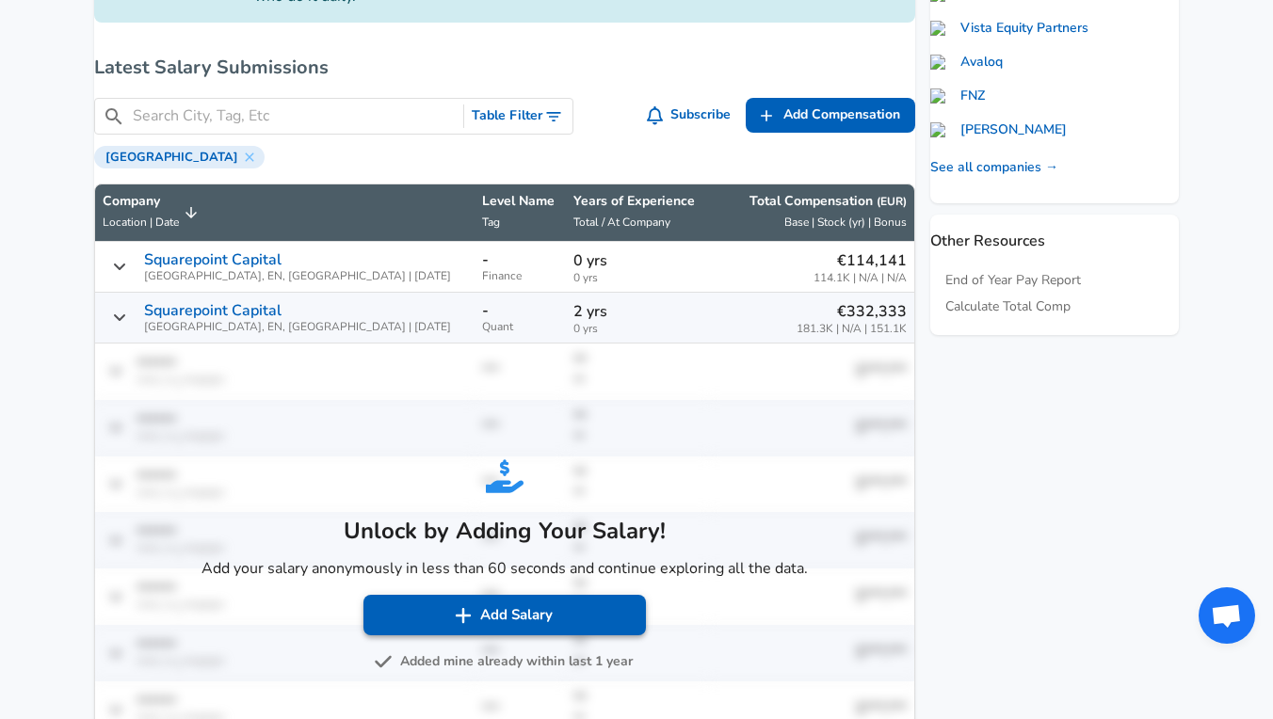
click at [575, 635] on button "Add Salary" at bounding box center [504, 615] width 282 height 40
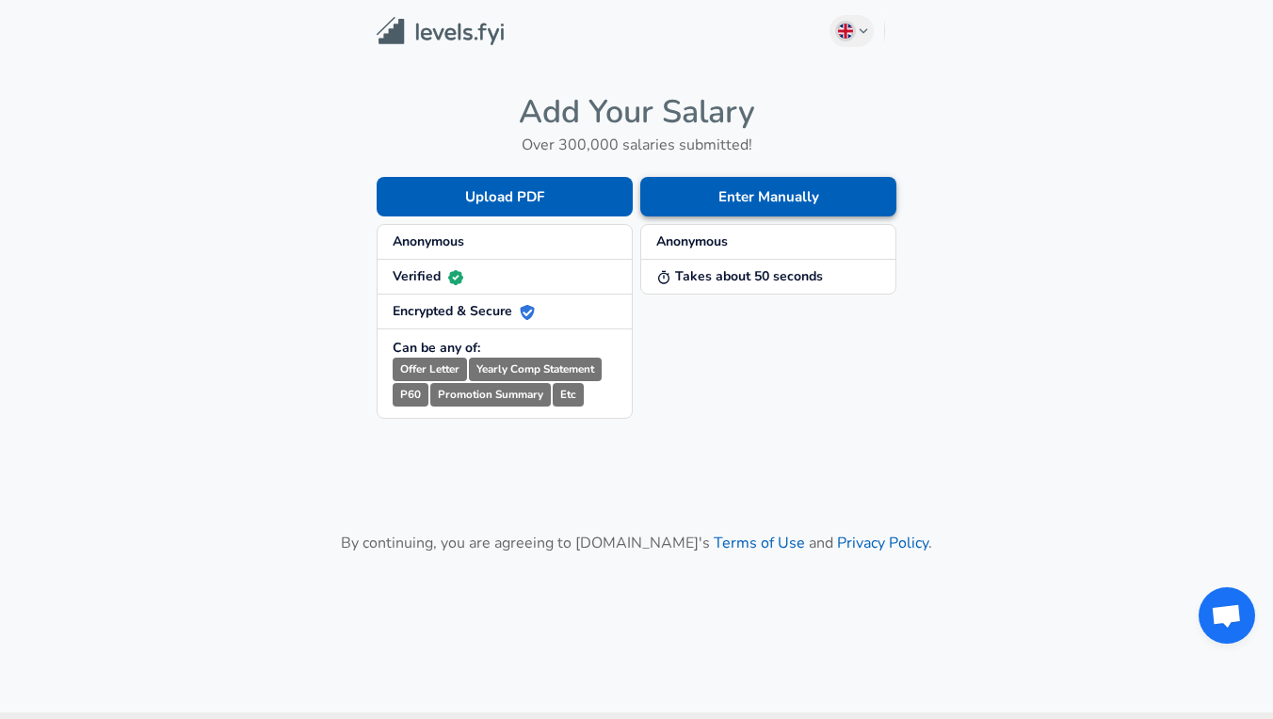
click at [710, 194] on button "Enter Manually" at bounding box center [768, 197] width 256 height 40
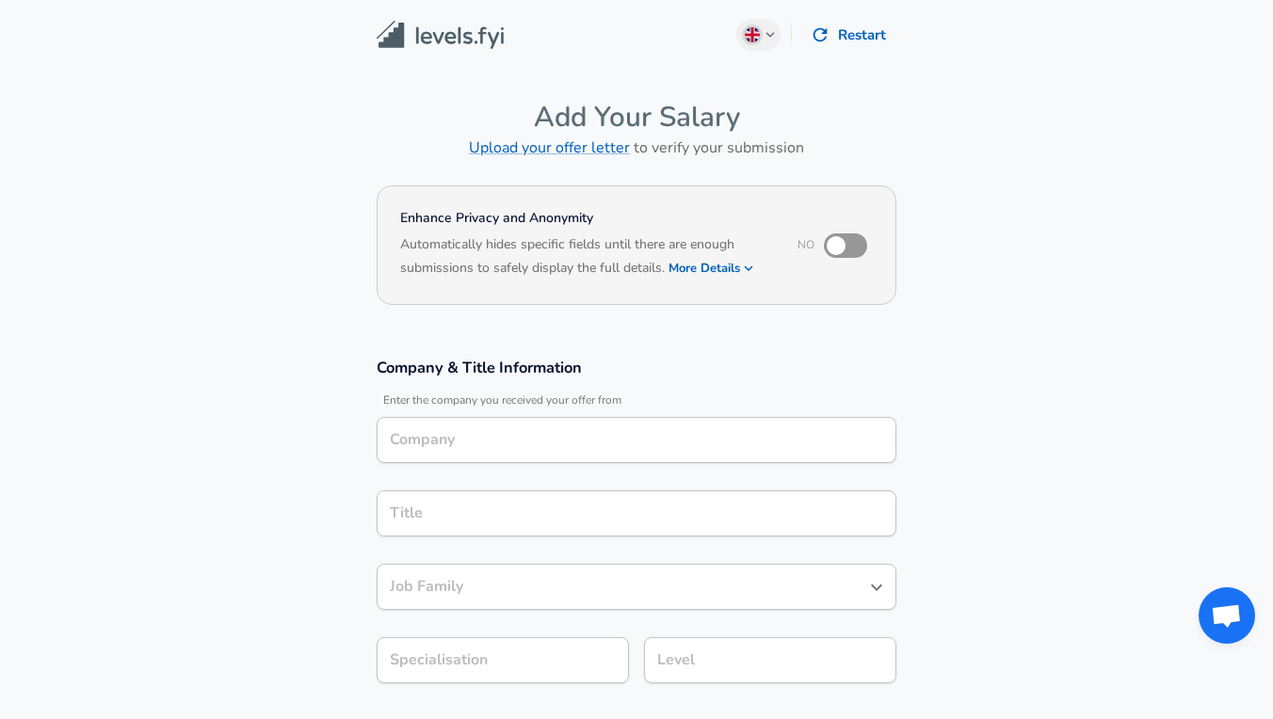
click at [827, 243] on input "checkbox" at bounding box center [835, 246] width 107 height 36
checkbox input "true"
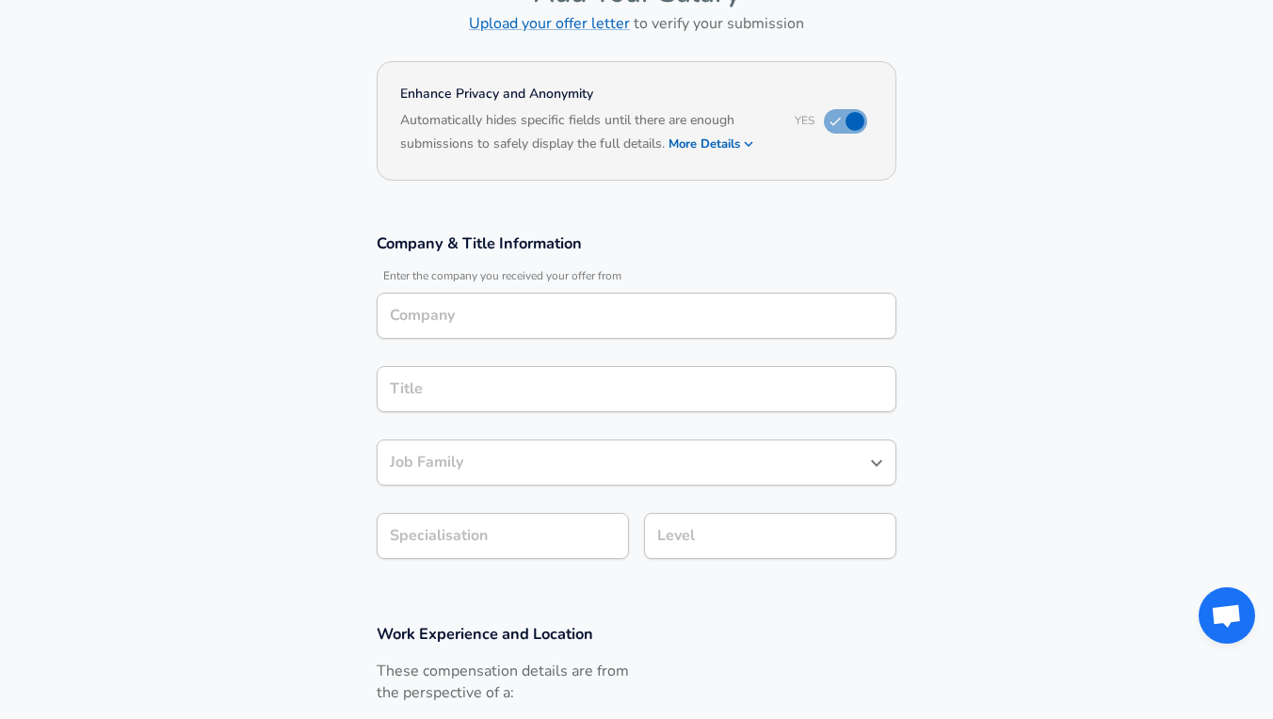
scroll to position [136, 0]
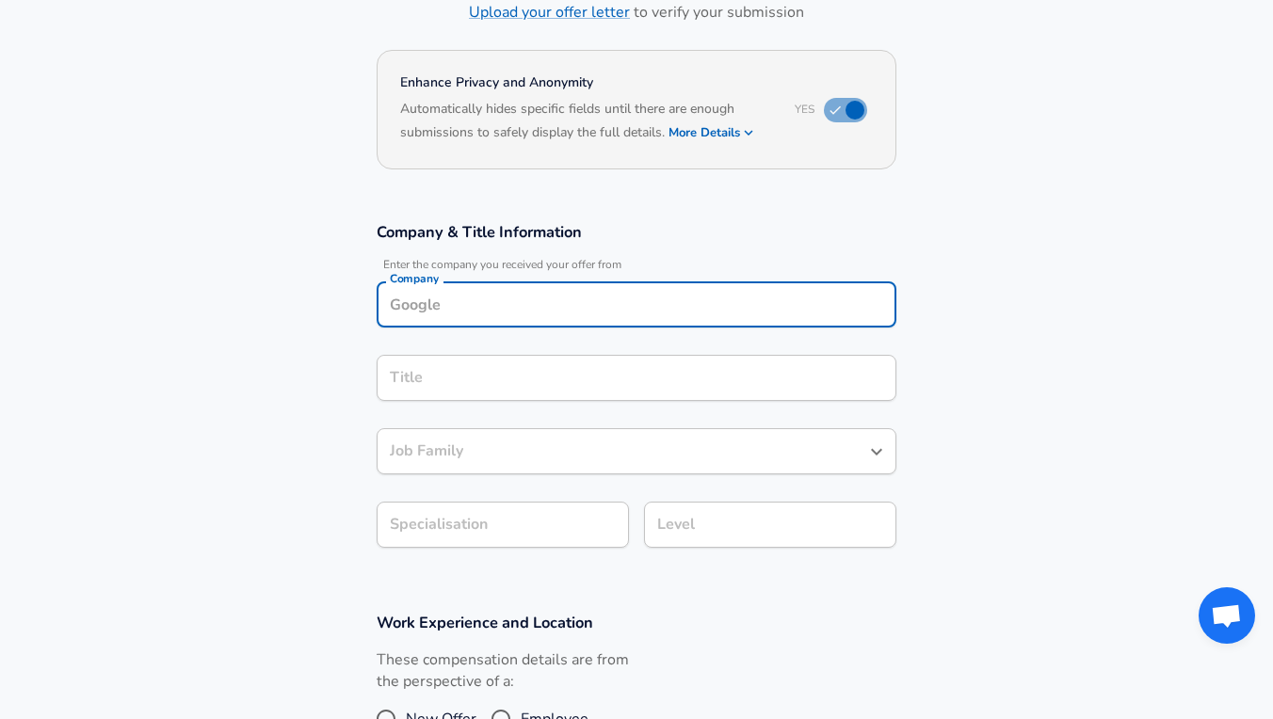
click at [524, 309] on input "Company" at bounding box center [636, 304] width 503 height 29
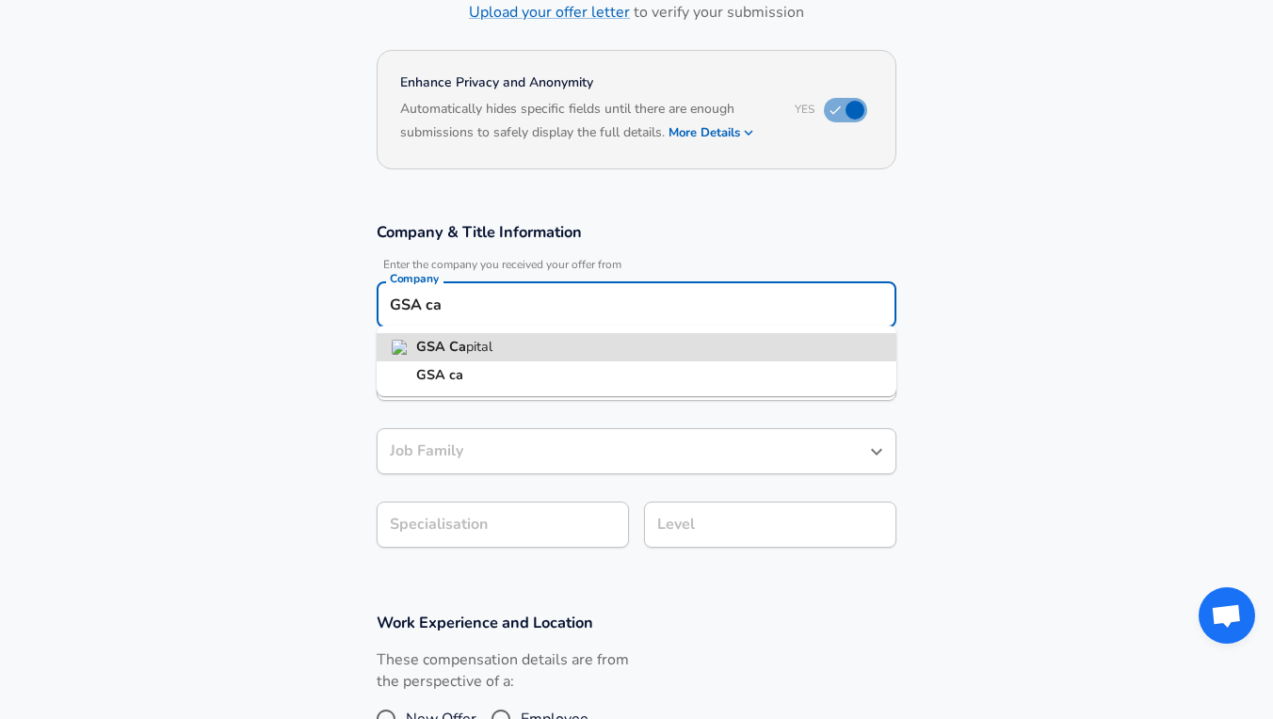
type input "GSA Capital"
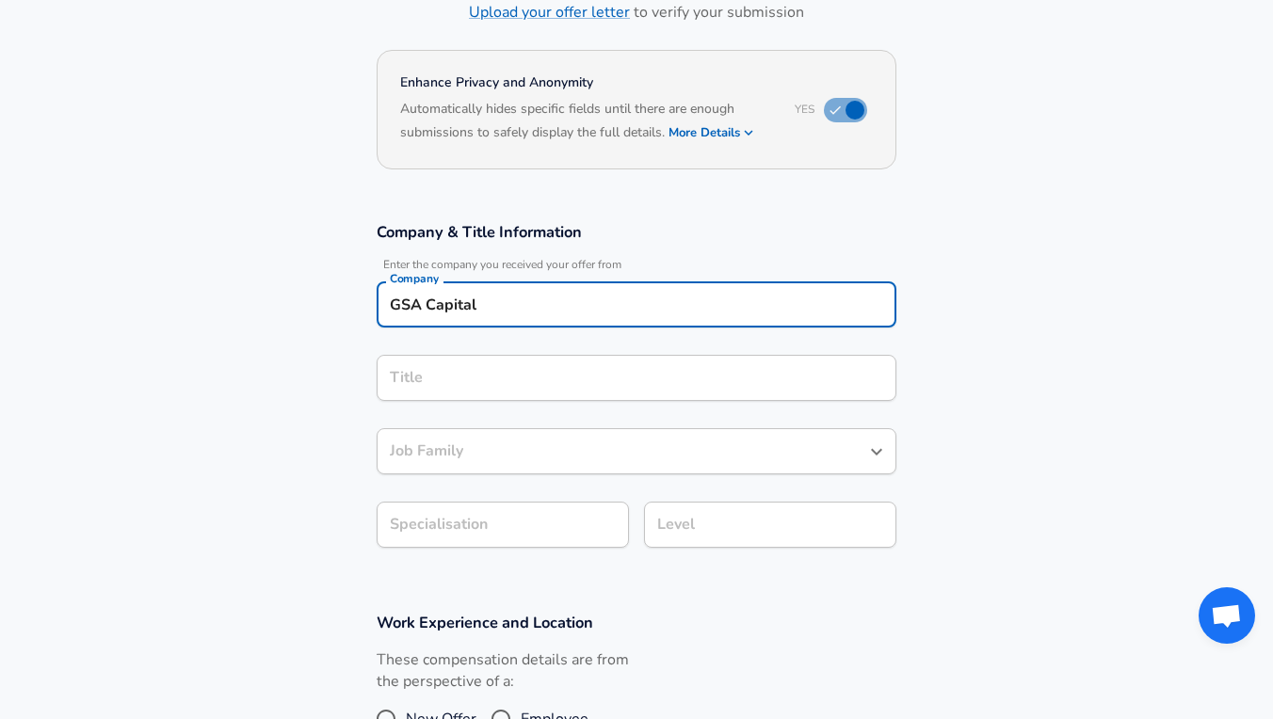
scroll to position [173, 0]
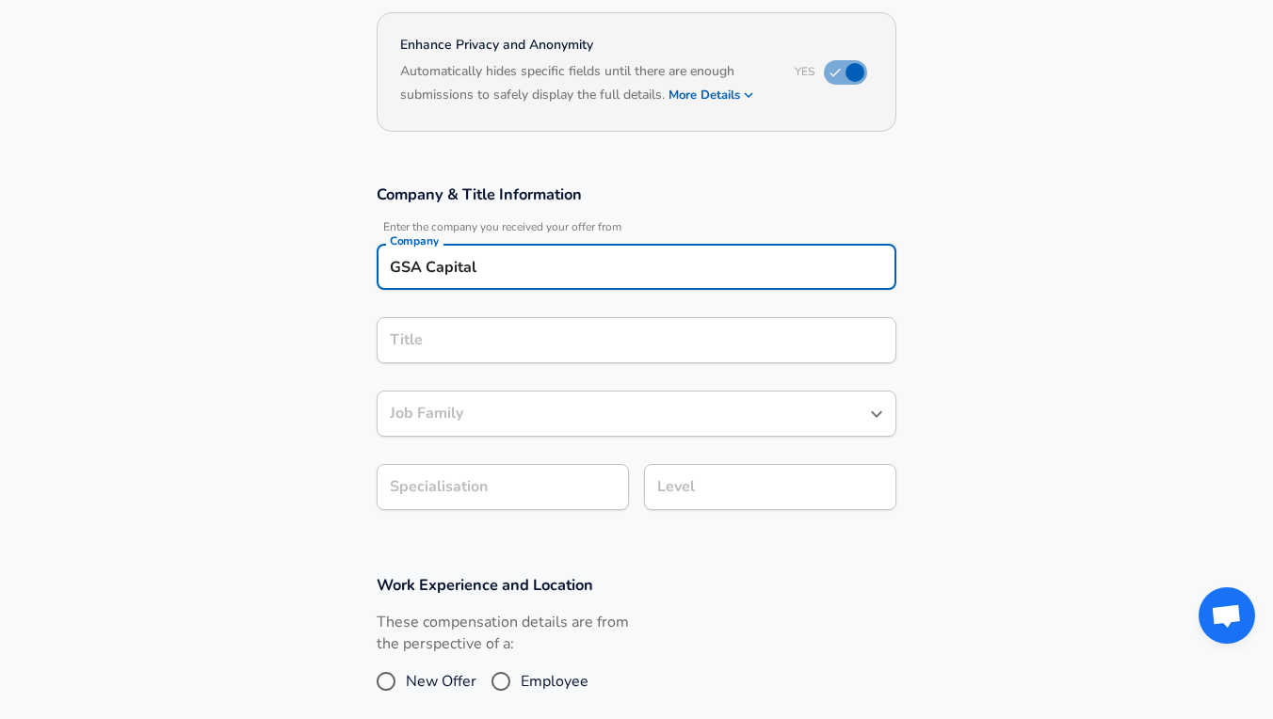
click at [467, 355] on input "Title" at bounding box center [636, 340] width 503 height 29
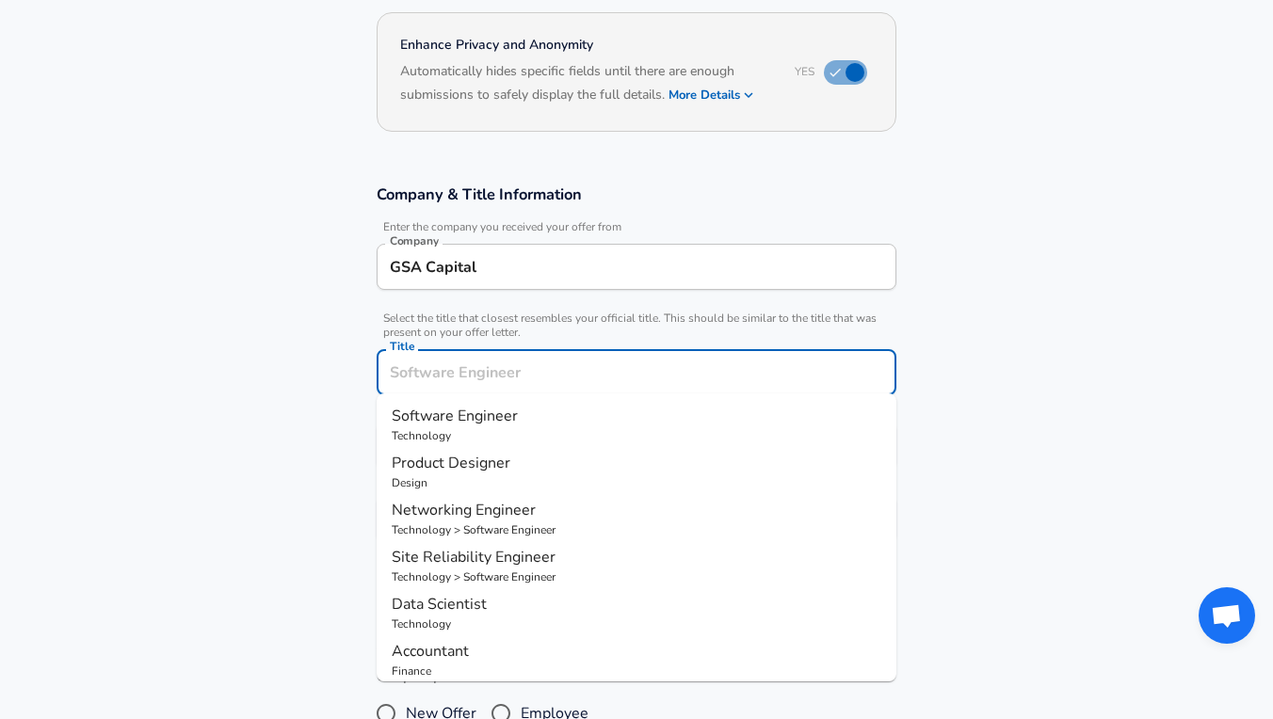
scroll to position [24, 0]
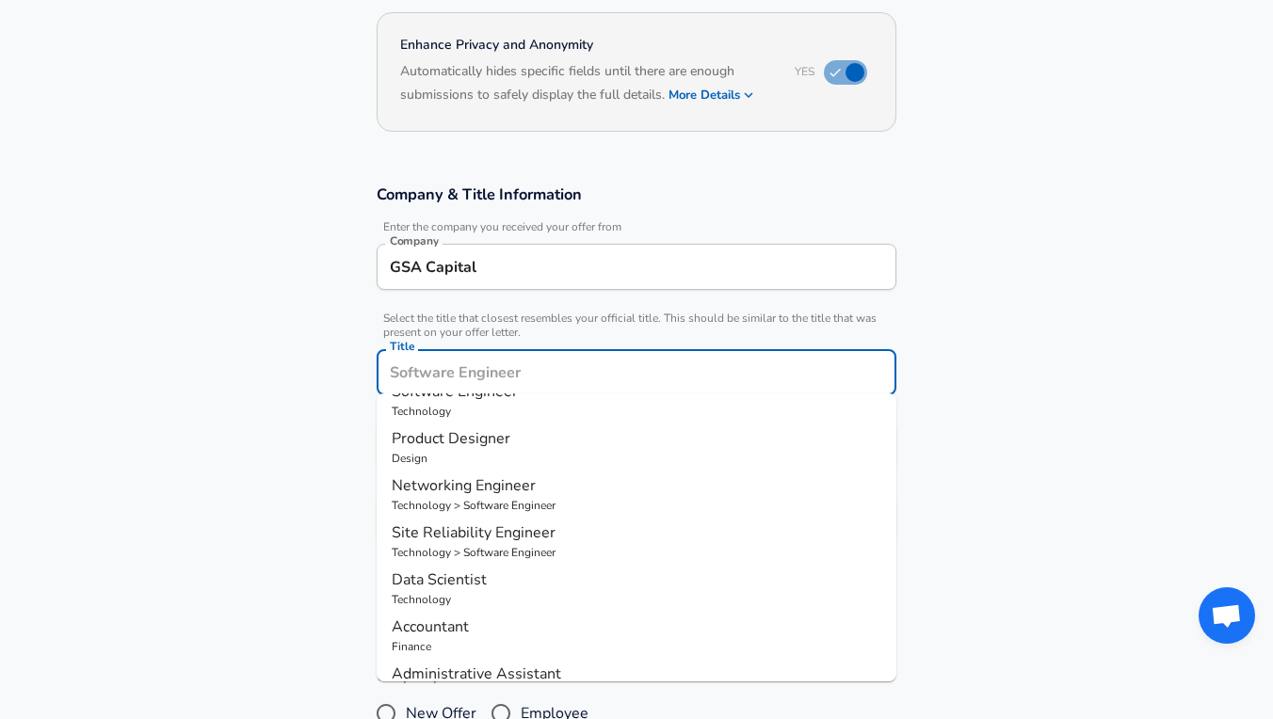
click at [473, 588] on span "Data Scientist" at bounding box center [439, 580] width 95 height 21
type input "Data Scientist"
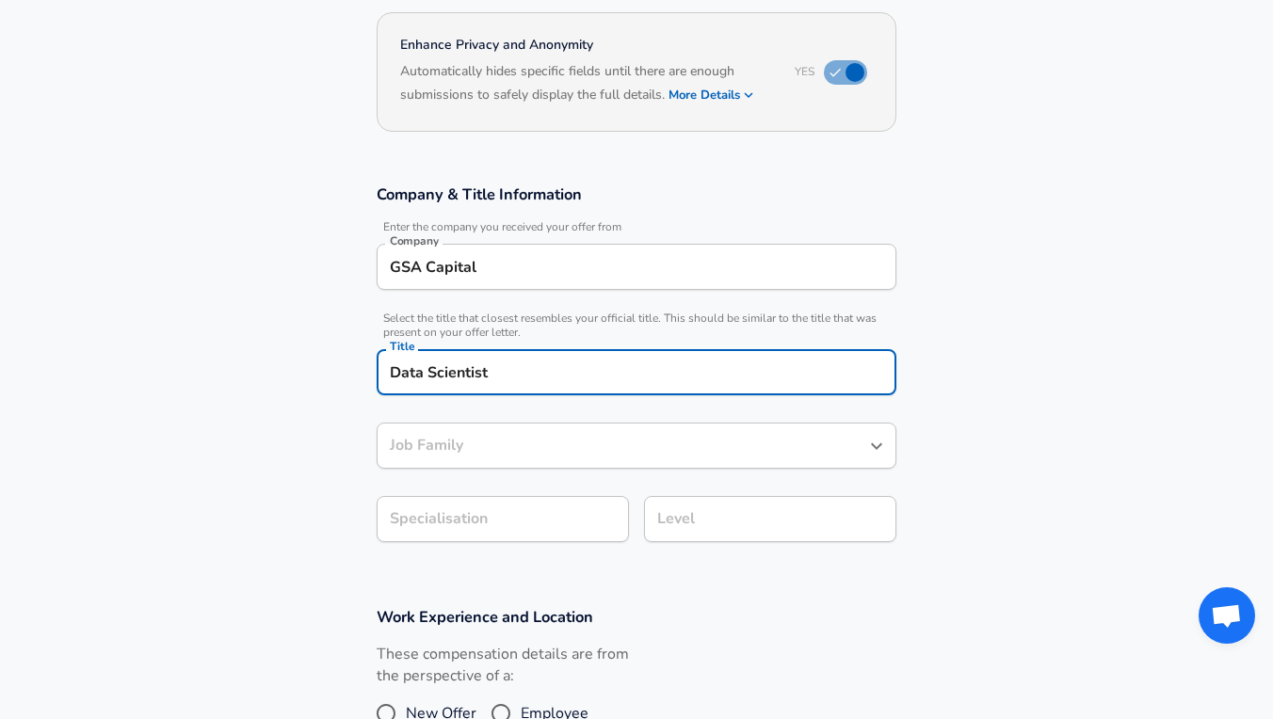
type input "Data Scientist"
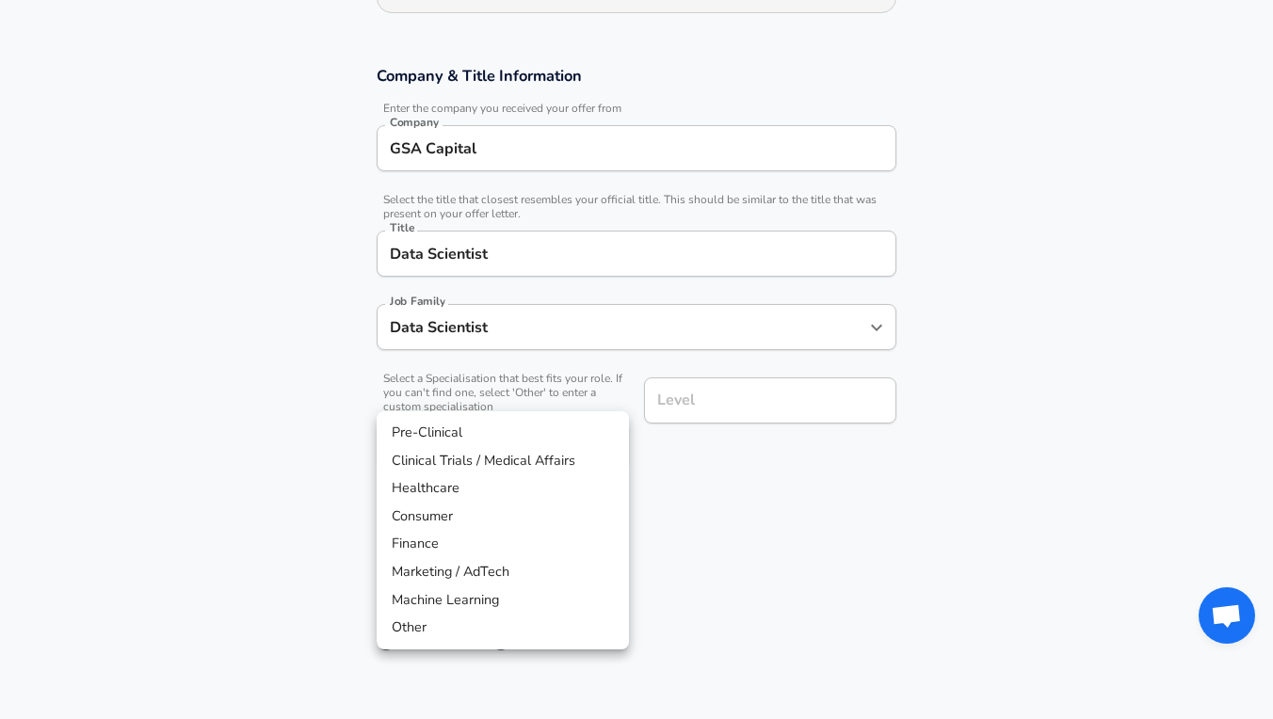
scroll to position [348, 0]
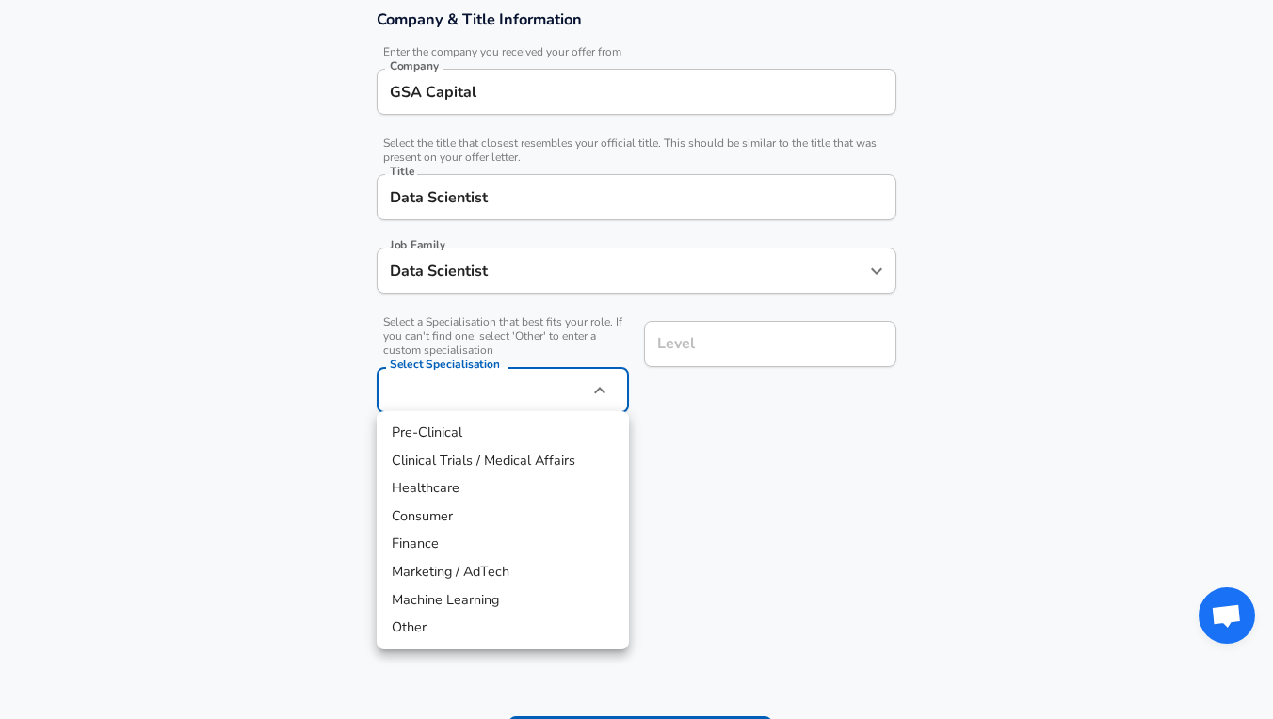
click at [528, 371] on body "We value your privacy We use cookies to enhance your browsing experience, serve…" at bounding box center [636, 11] width 1273 height 719
click at [471, 545] on li "Finance" at bounding box center [503, 544] width 252 height 28
type input "Finance"
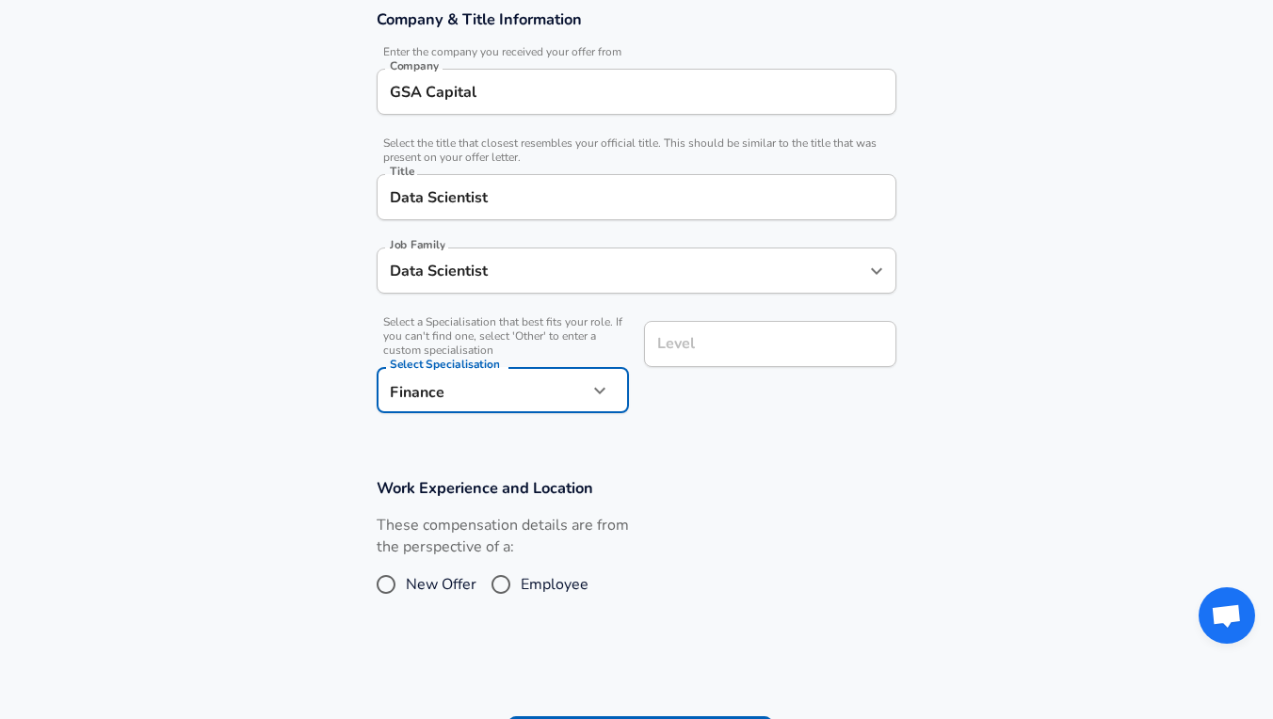
click at [732, 332] on div "Level" at bounding box center [770, 344] width 252 height 46
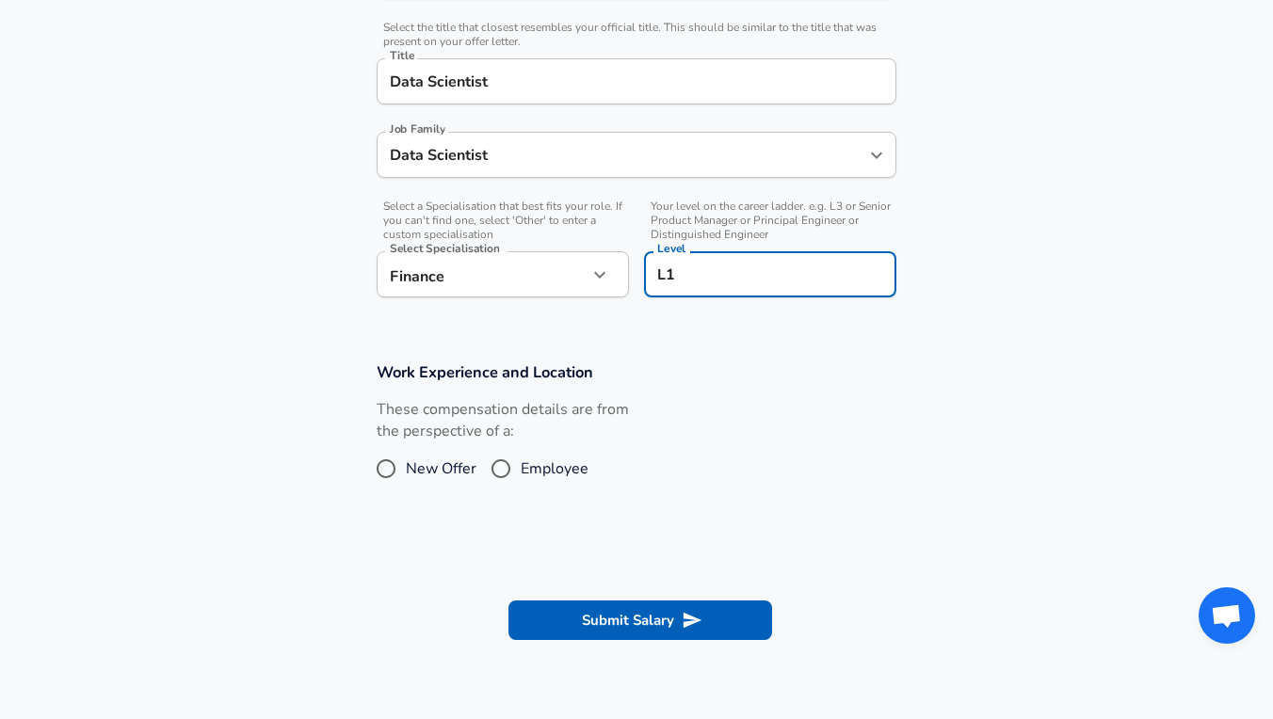
scroll to position [467, 0]
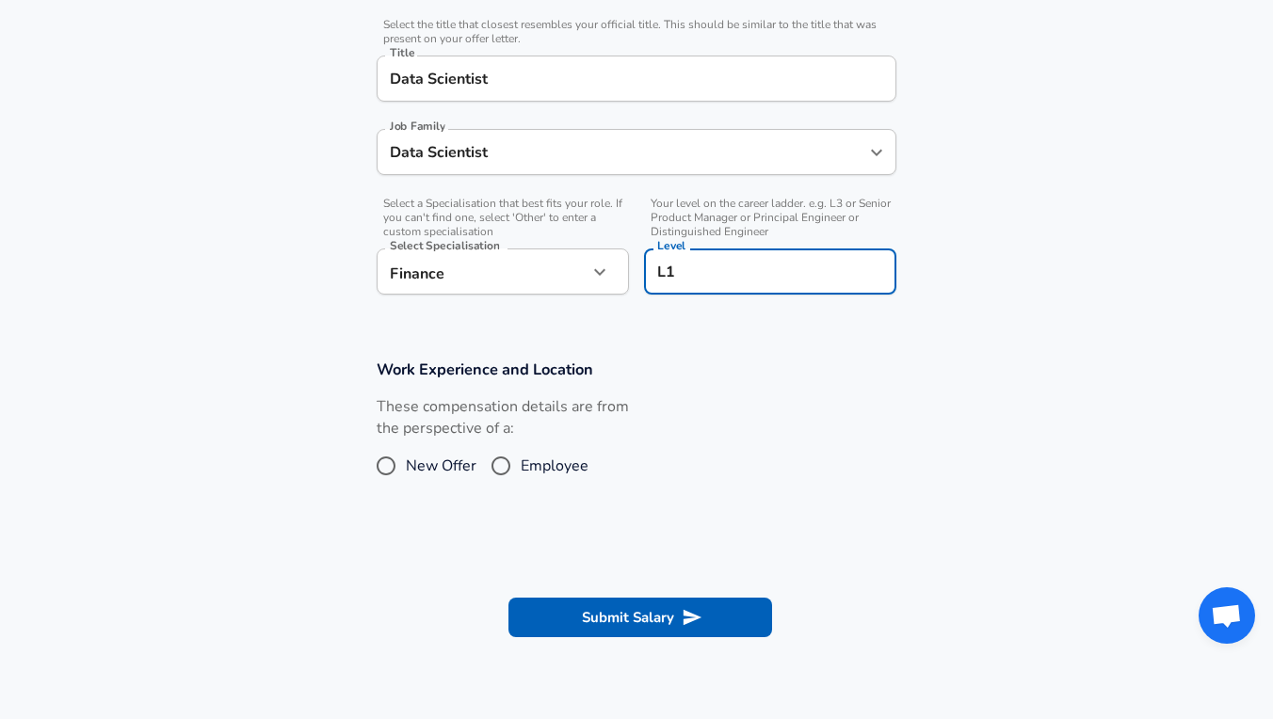
type input "L1"
click at [399, 460] on input "New Offer" at bounding box center [386, 466] width 40 height 30
radio input "true"
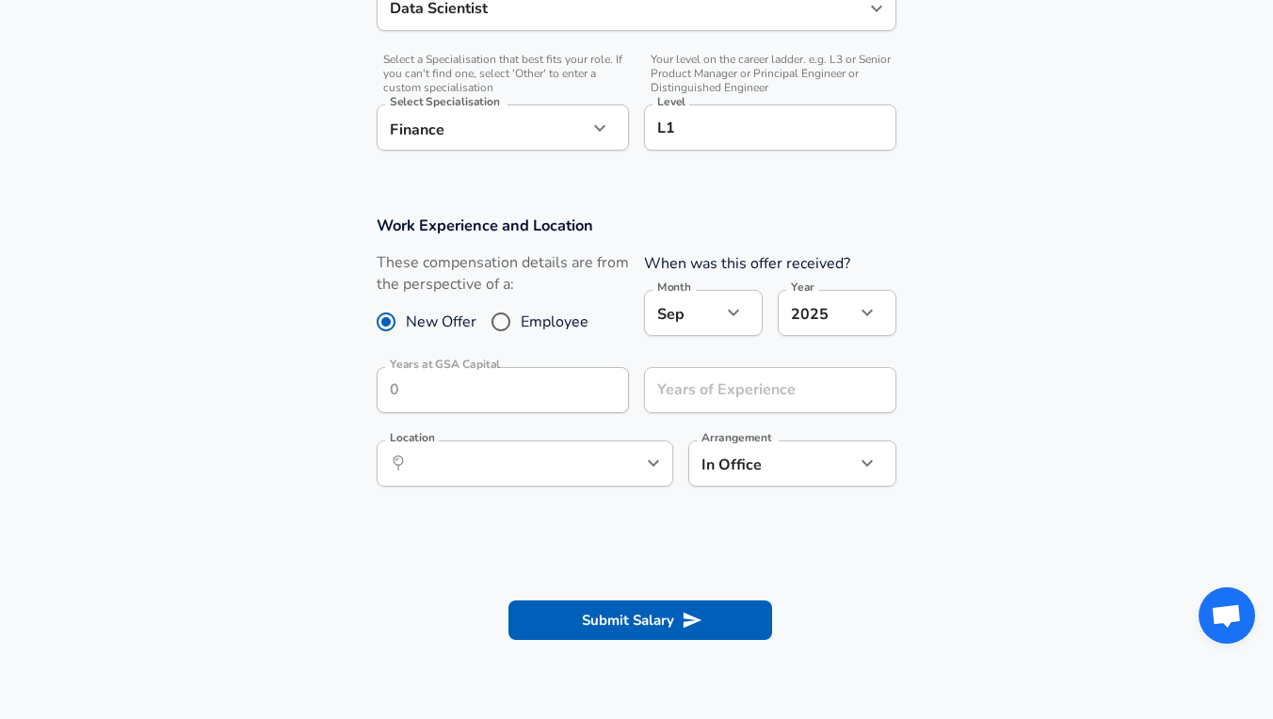
scroll to position [706, 0]
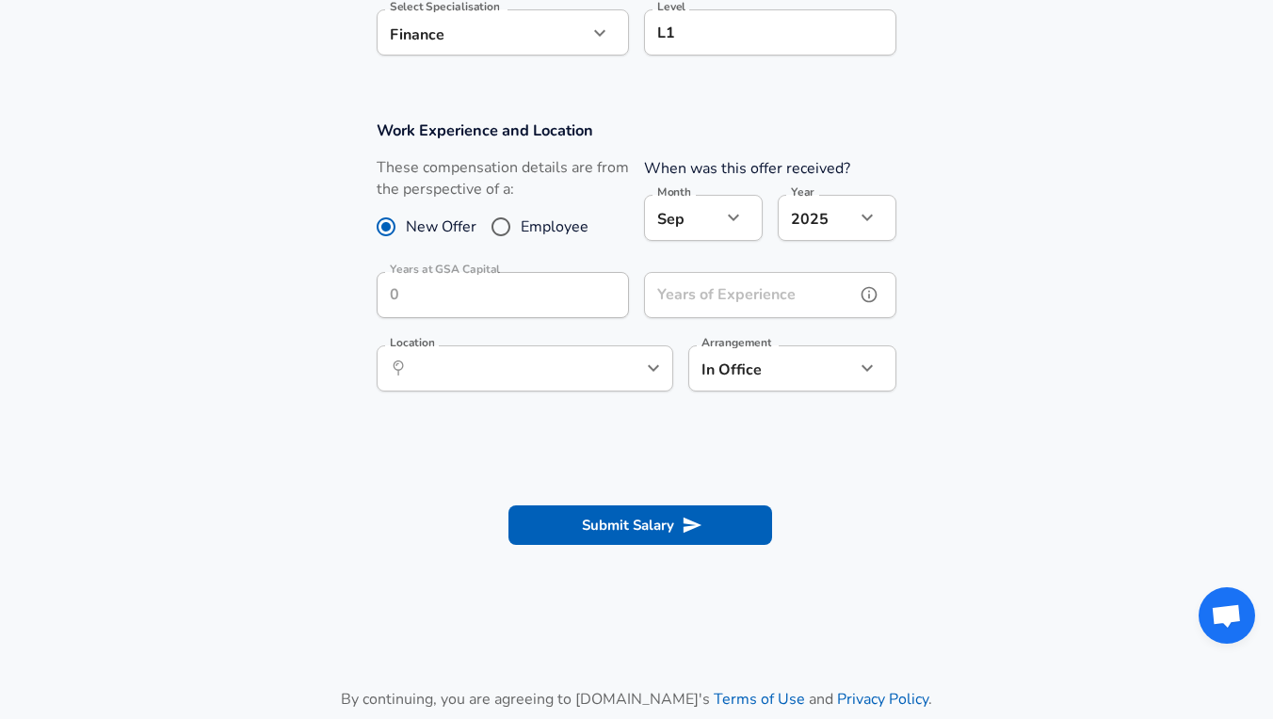
click at [741, 307] on input "Years of Experience" at bounding box center [749, 295] width 211 height 46
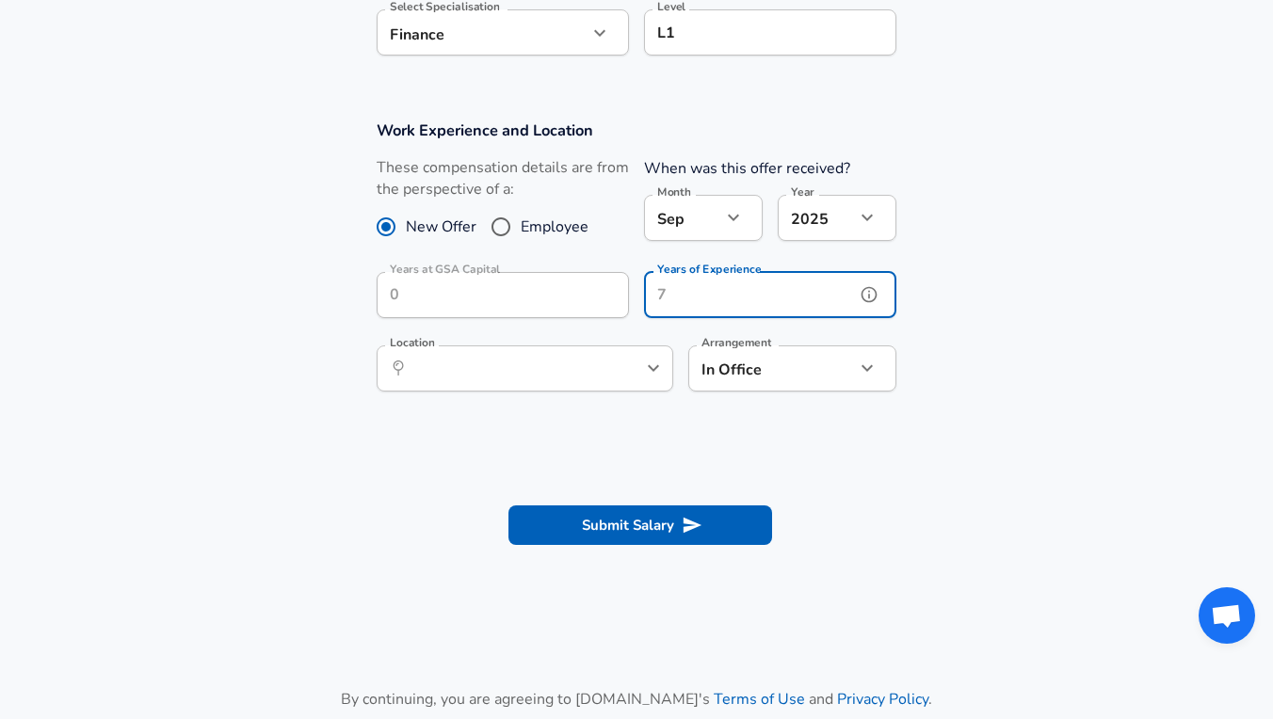
type input "1"
type input "0"
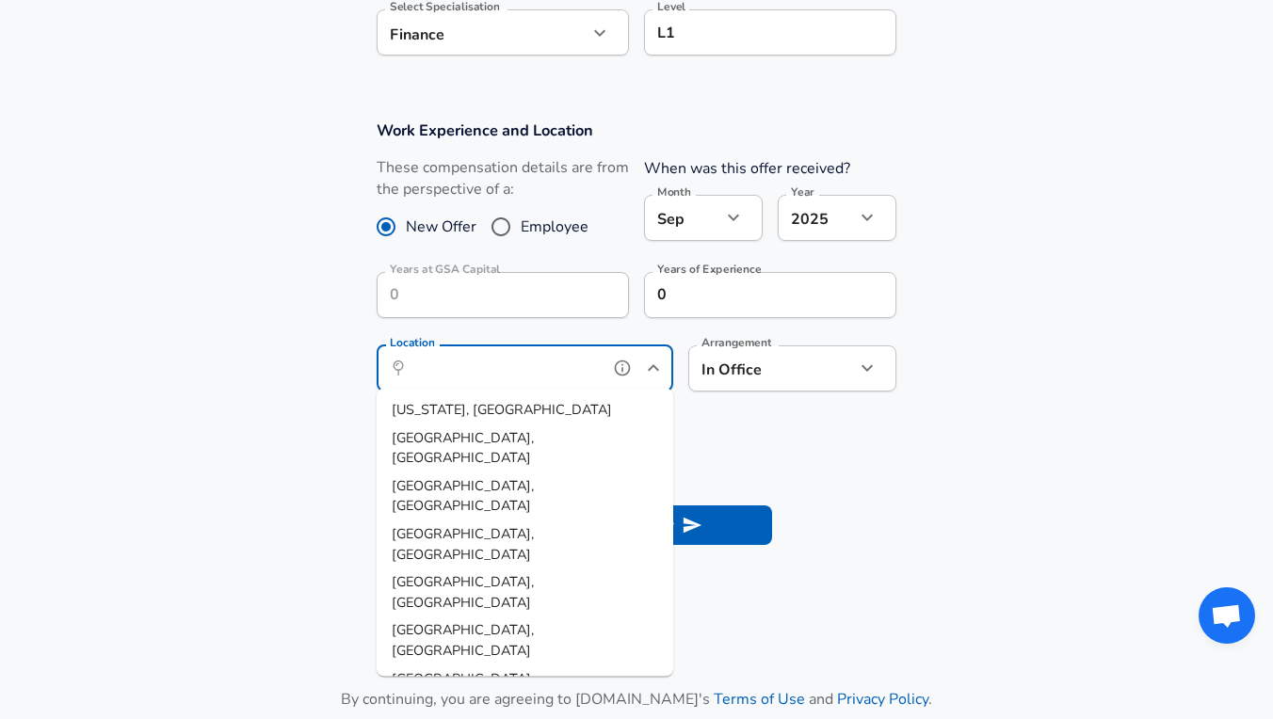
click at [504, 355] on input "Location" at bounding box center [504, 368] width 193 height 29
click at [481, 416] on span "don, EN, [GEOGRAPHIC_DATA]" at bounding box center [510, 409] width 193 height 19
type input "[GEOGRAPHIC_DATA], EN, [GEOGRAPHIC_DATA]"
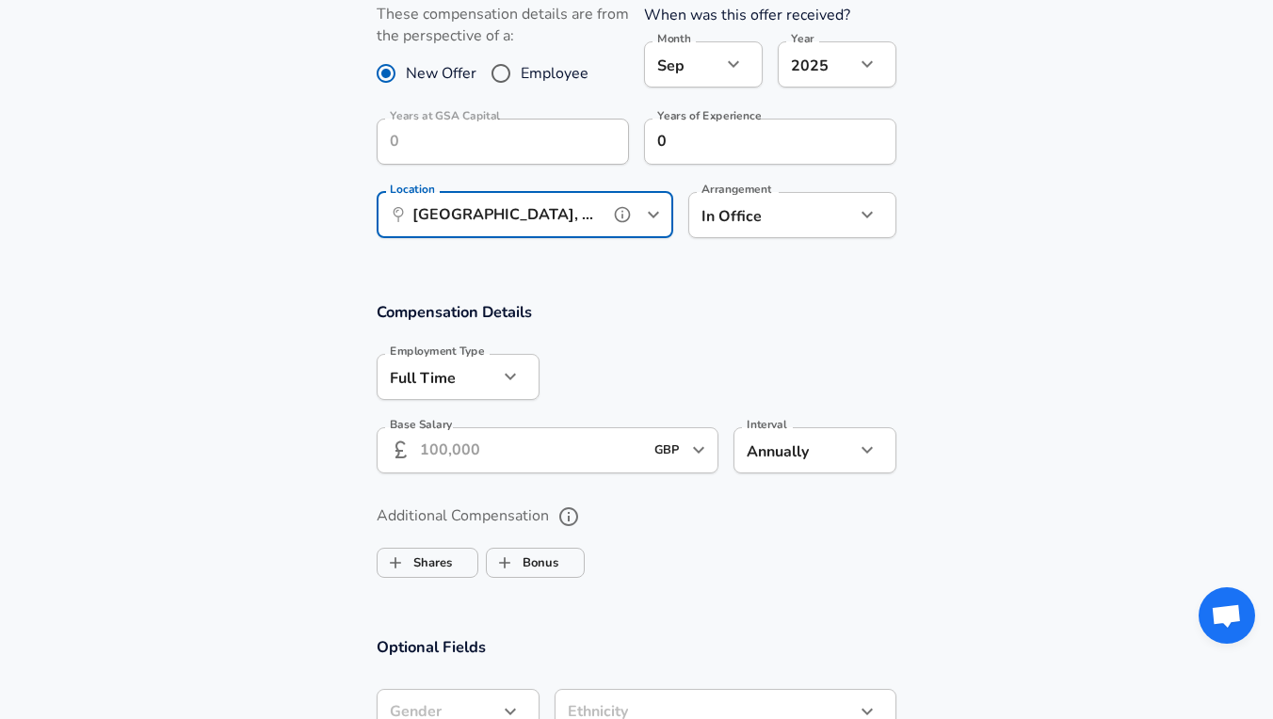
scroll to position [861, 0]
click at [499, 437] on input "Base Salary" at bounding box center [531, 450] width 223 height 46
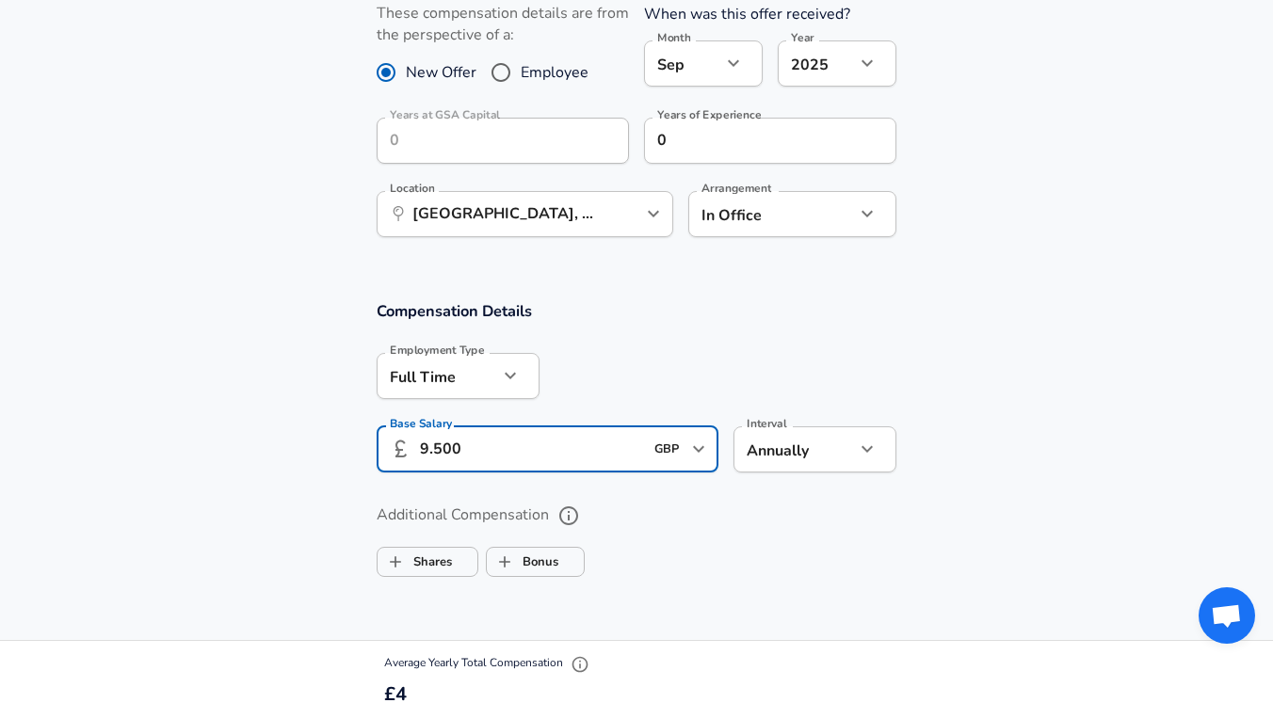
type input "95.000"
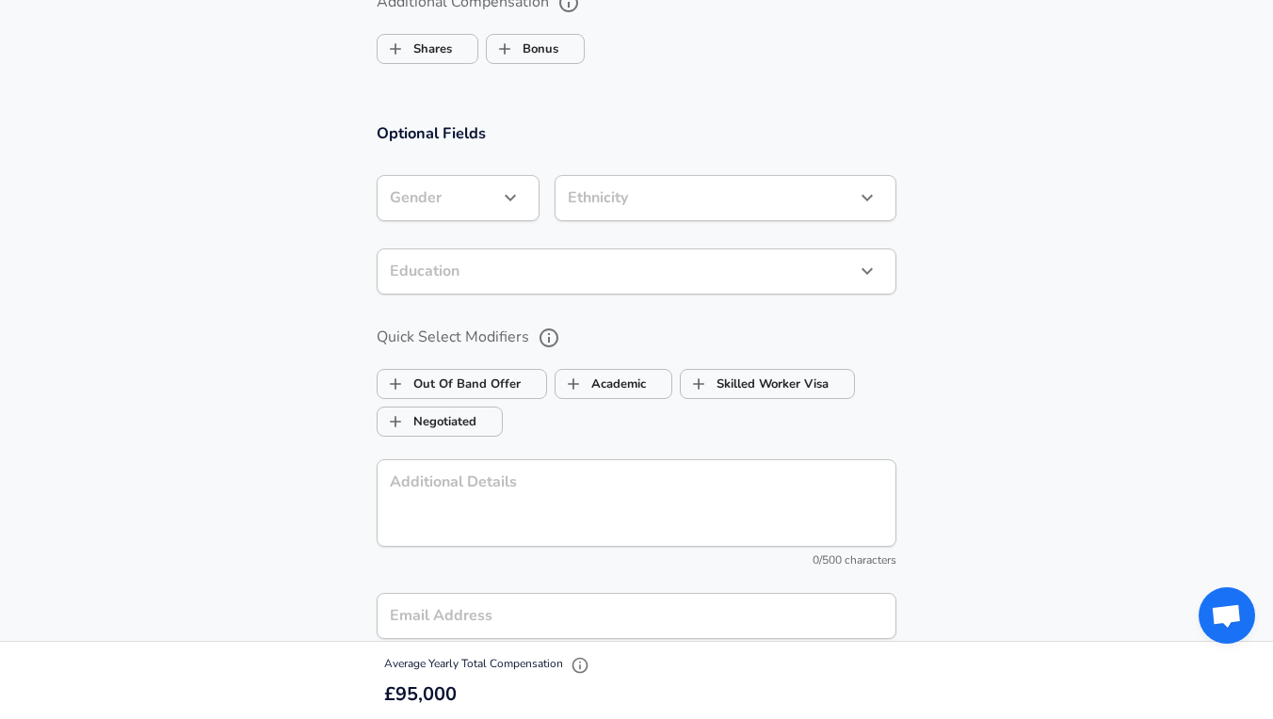
scroll to position [1397, 0]
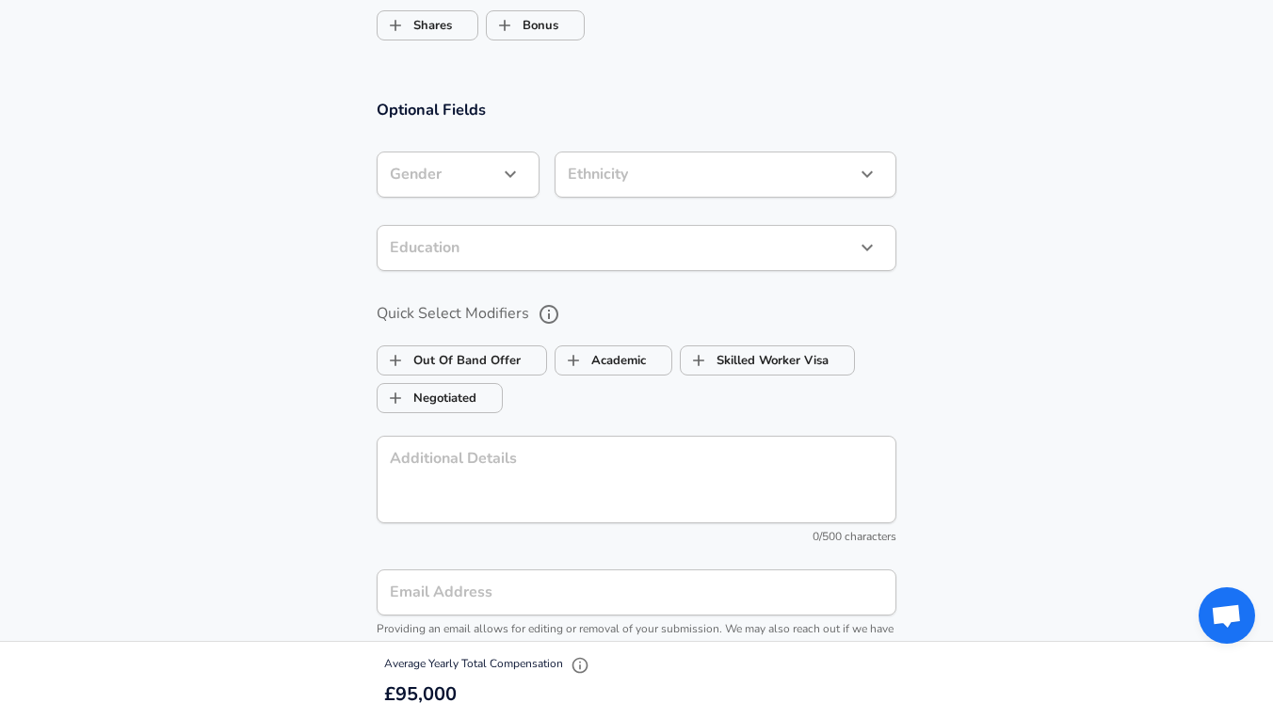
click at [509, 177] on icon "button" at bounding box center [510, 174] width 23 height 23
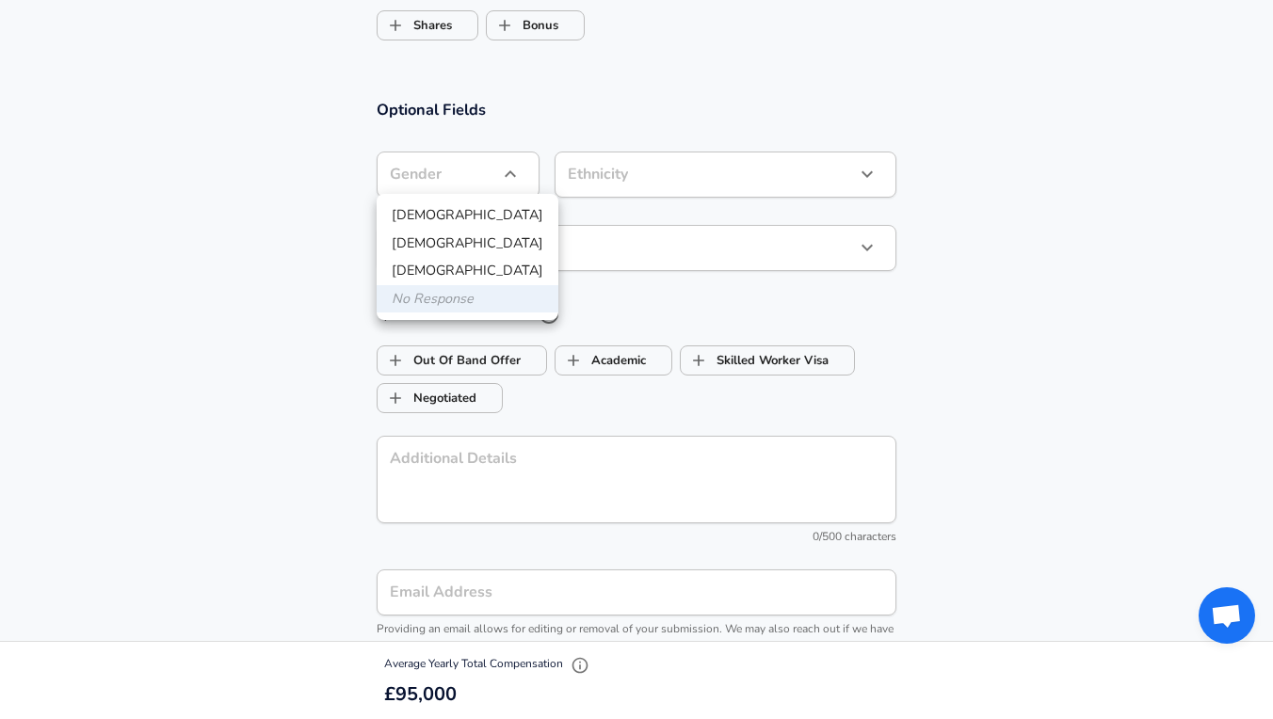
click at [444, 246] on li "[DEMOGRAPHIC_DATA]" at bounding box center [468, 244] width 182 height 28
type input "[DEMOGRAPHIC_DATA]"
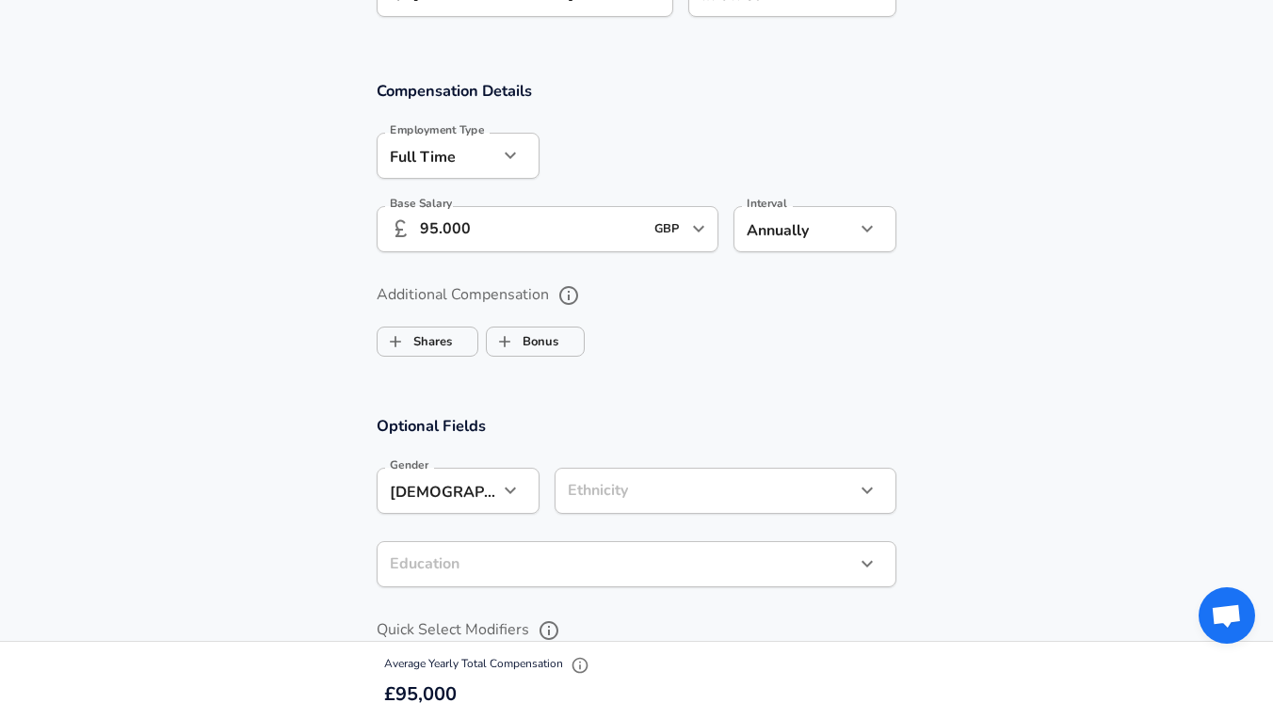
scroll to position [1104, 0]
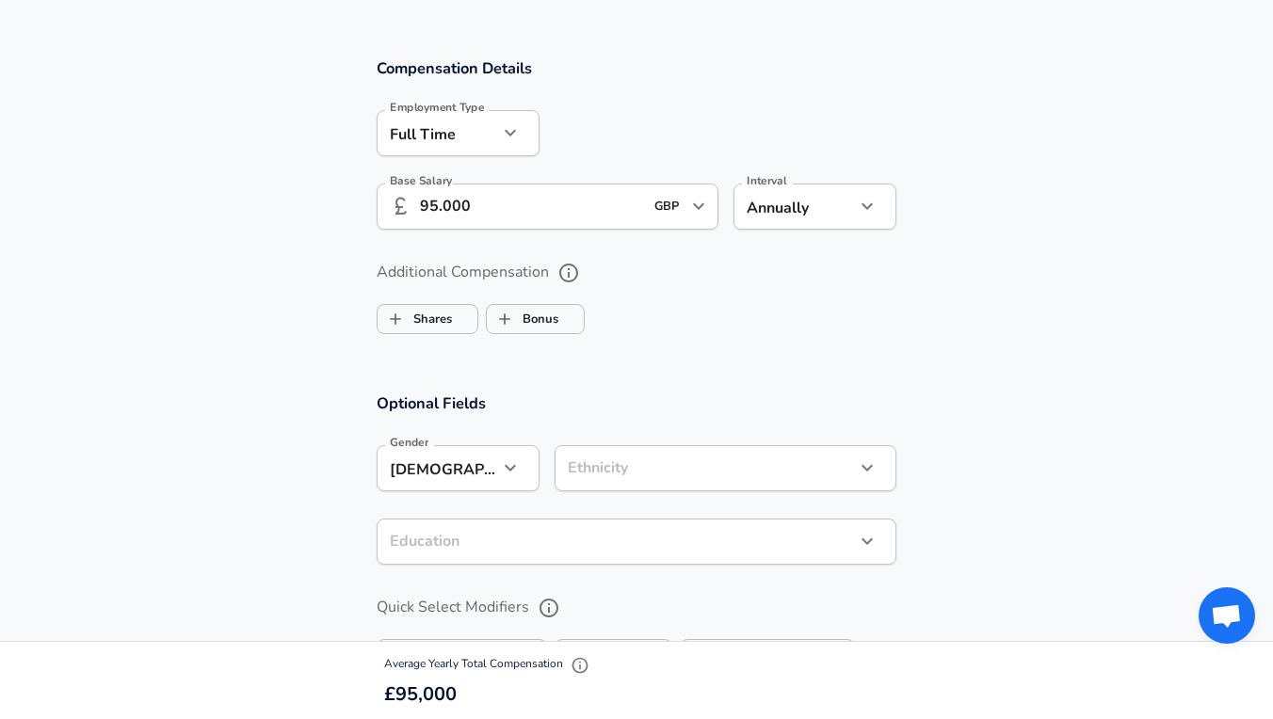
click at [590, 203] on input "95.000" at bounding box center [531, 207] width 223 height 46
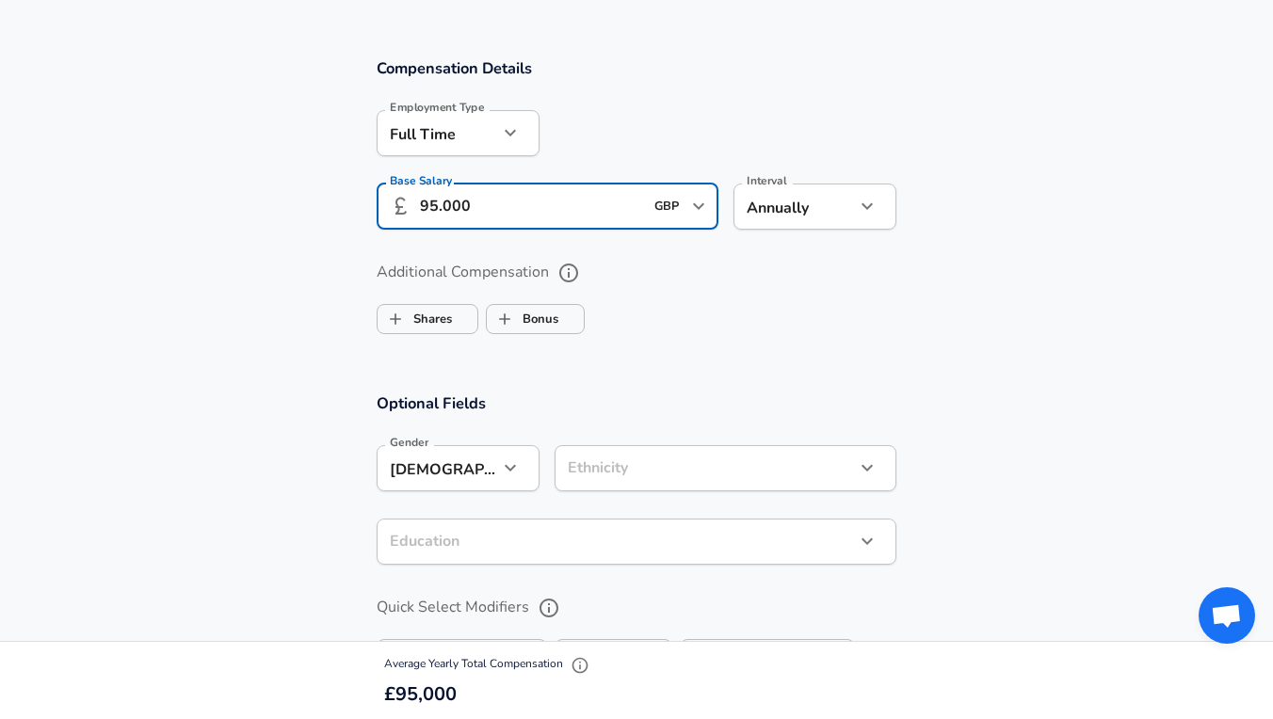
click at [428, 203] on input "95.000" at bounding box center [531, 207] width 223 height 46
type input "85.000"
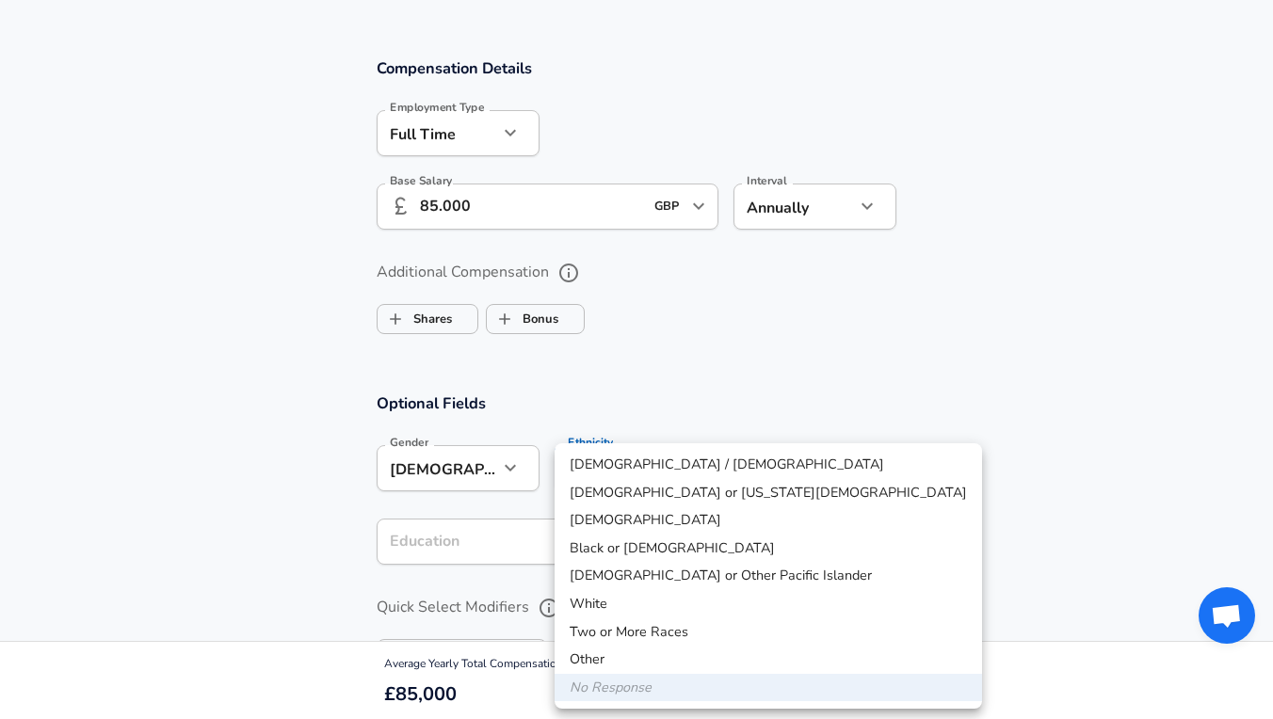
click at [699, 546] on li "Black or [DEMOGRAPHIC_DATA]" at bounding box center [768, 549] width 427 height 28
type input "Black or [DEMOGRAPHIC_DATA]"
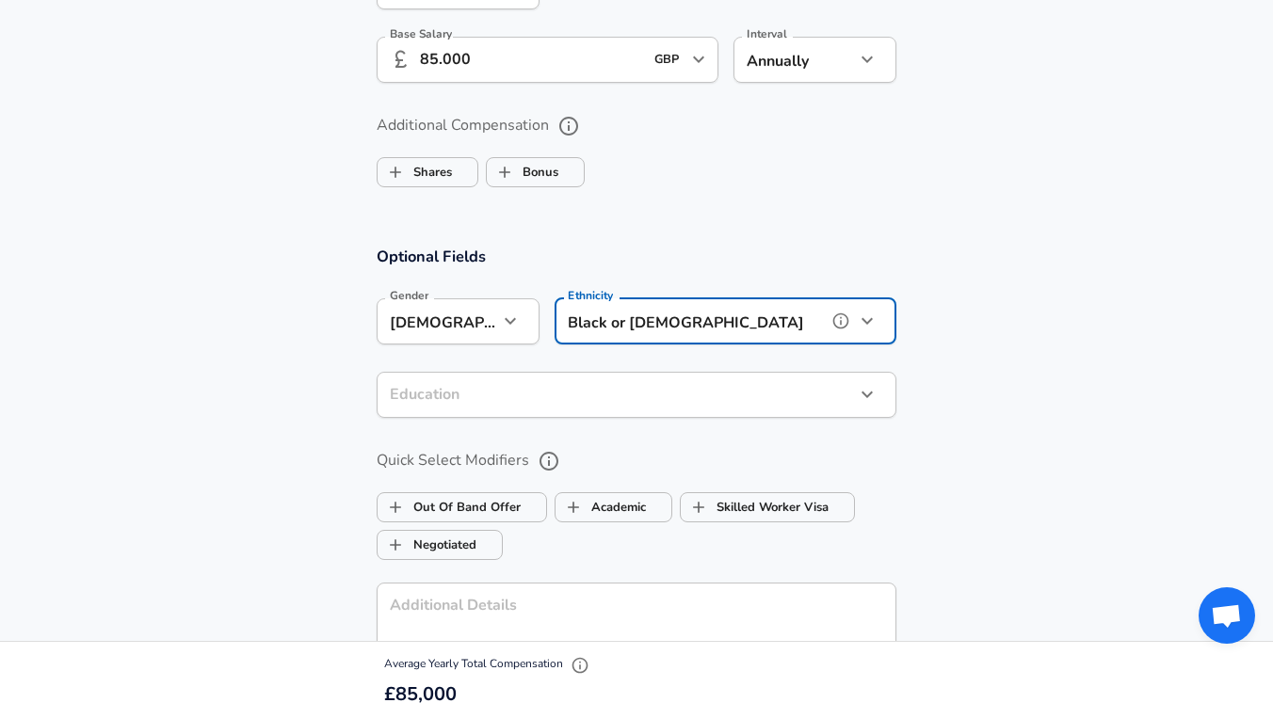
scroll to position [1415, 0]
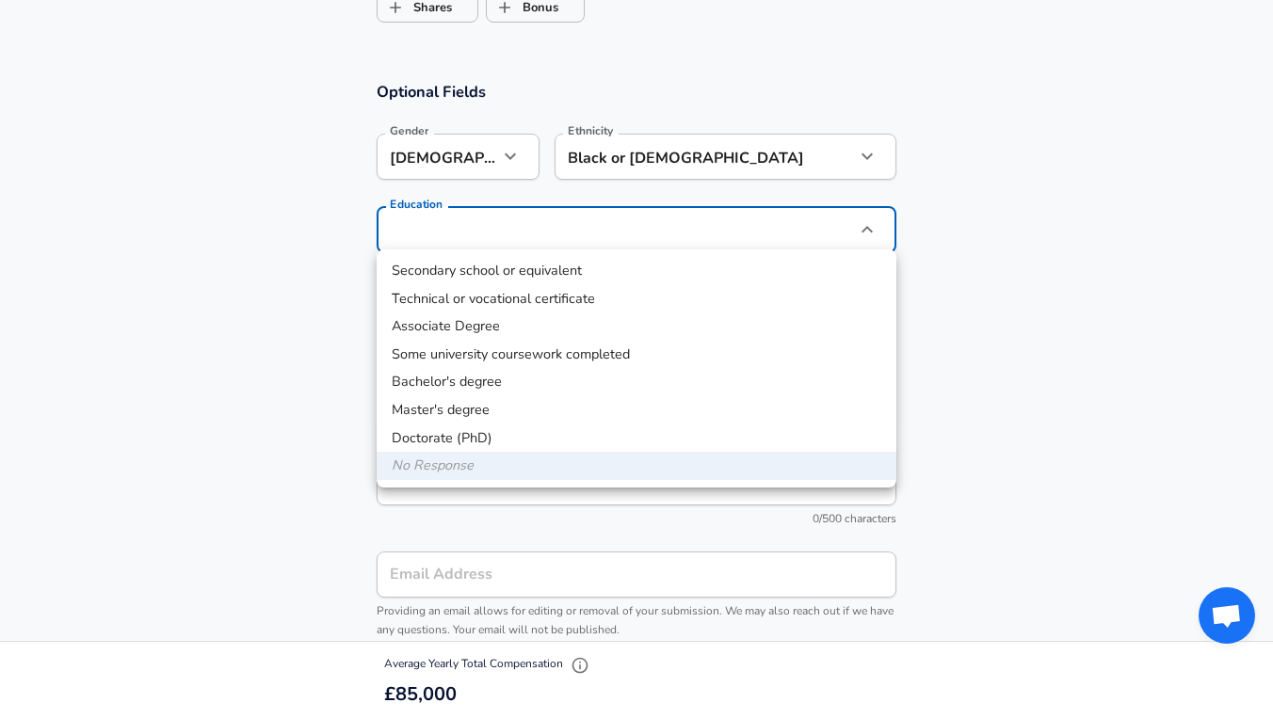
click at [515, 440] on li "Doctorate (PhD)" at bounding box center [637, 439] width 520 height 28
type input "Doctorate (PhD)"
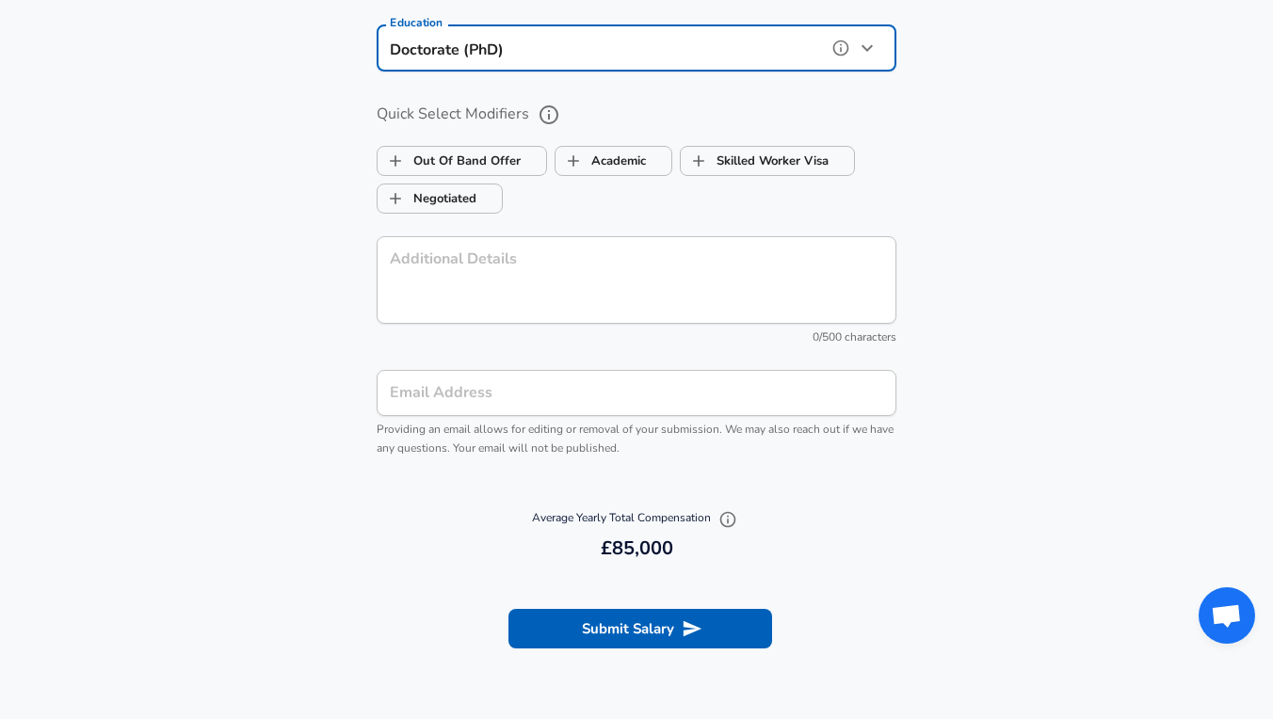
scroll to position [1603, 0]
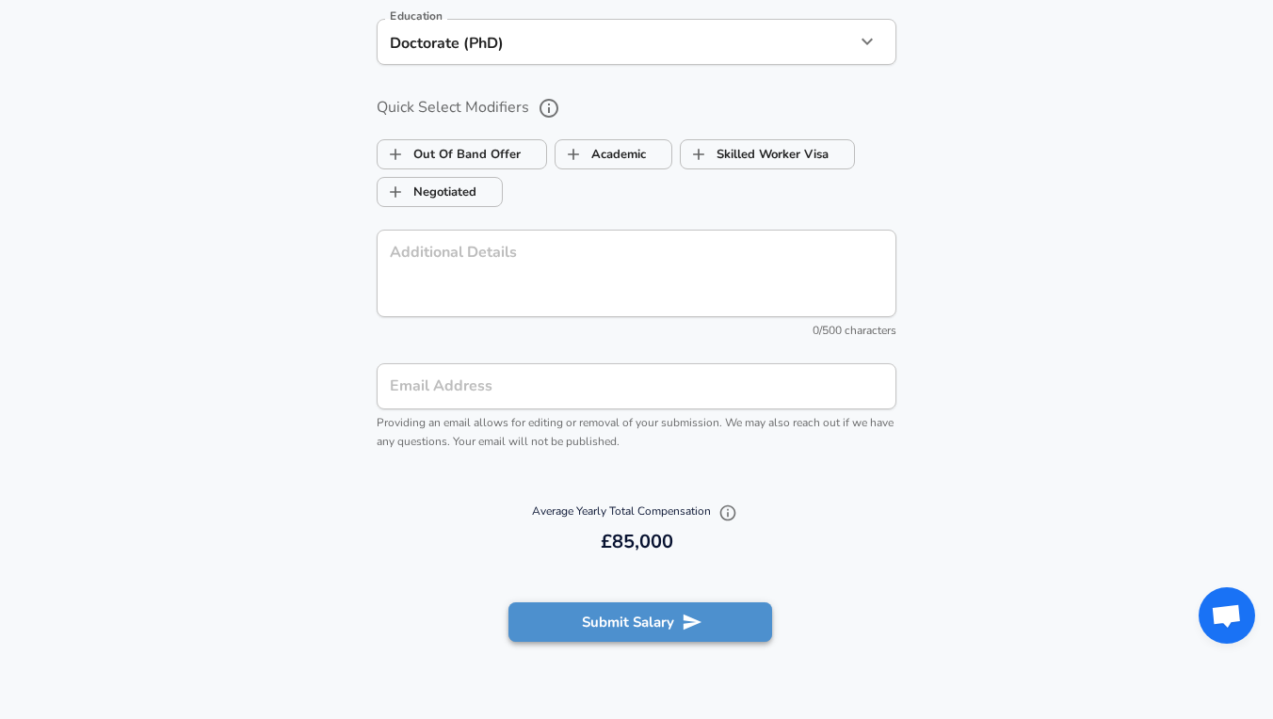
click at [593, 616] on button "Submit Salary" at bounding box center [640, 623] width 264 height 40
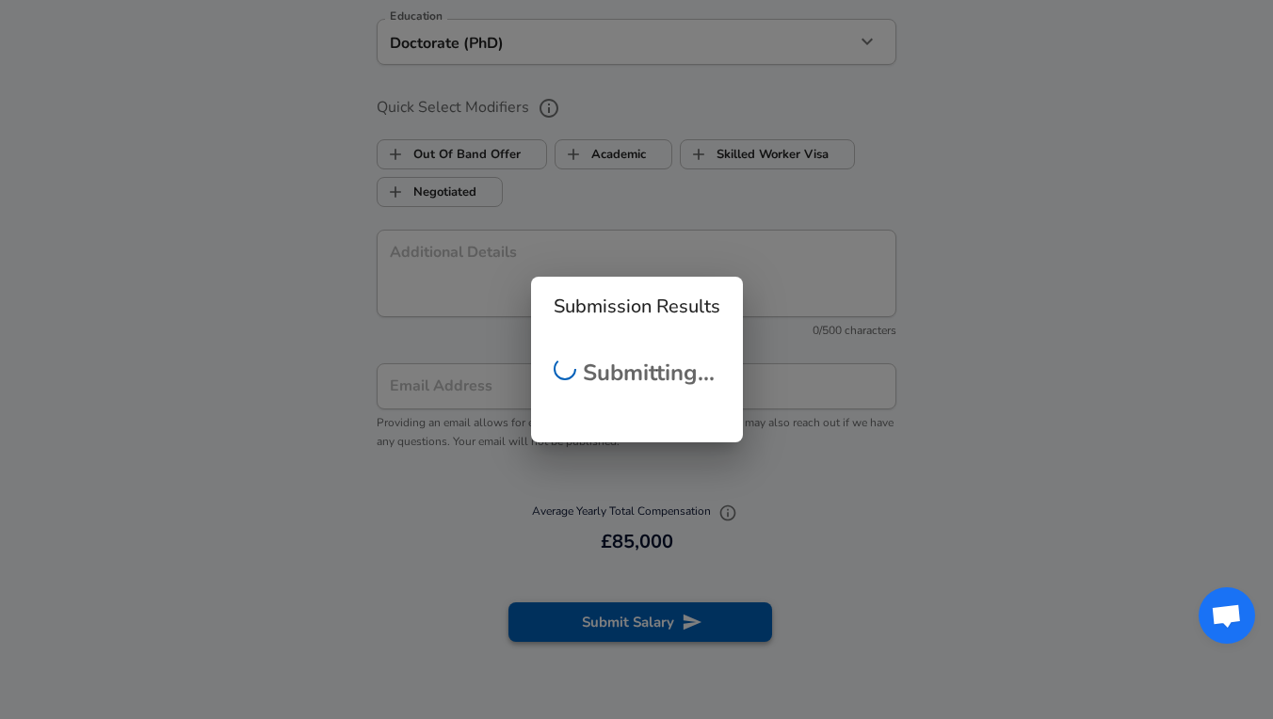
checkbox input "false"
